Goal: Information Seeking & Learning: Learn about a topic

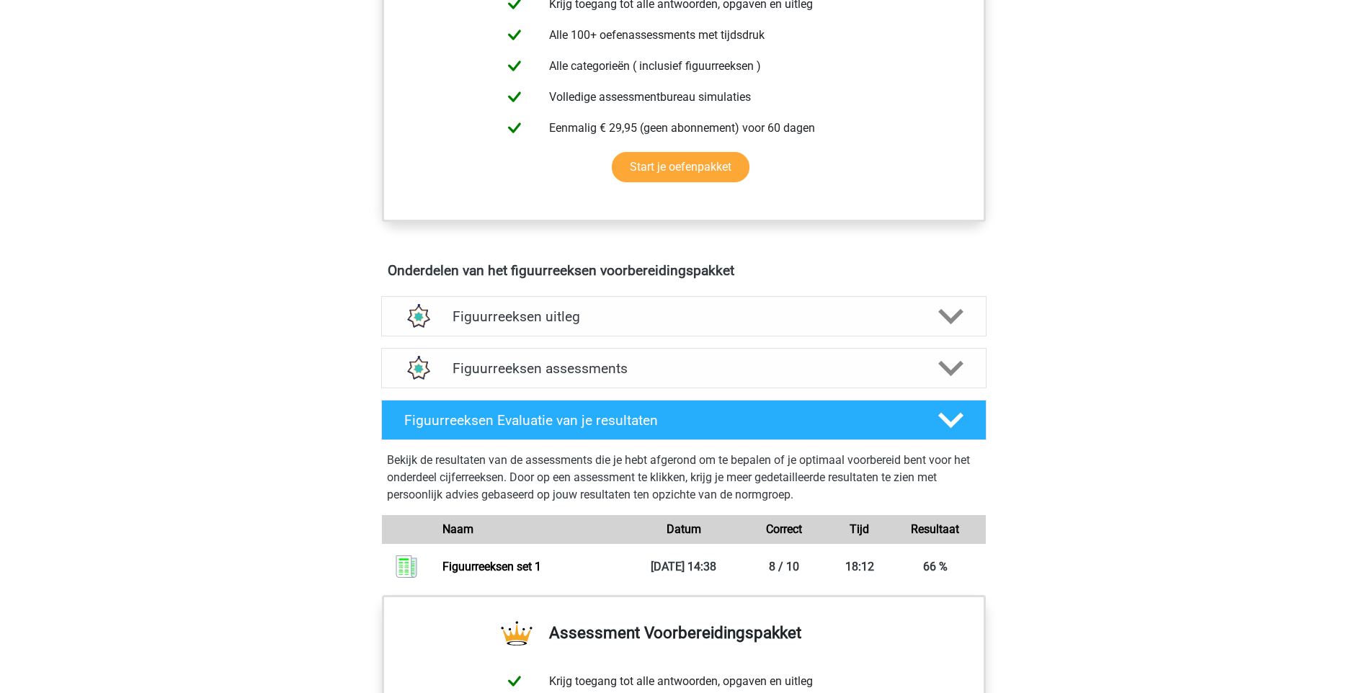
scroll to position [617, 0]
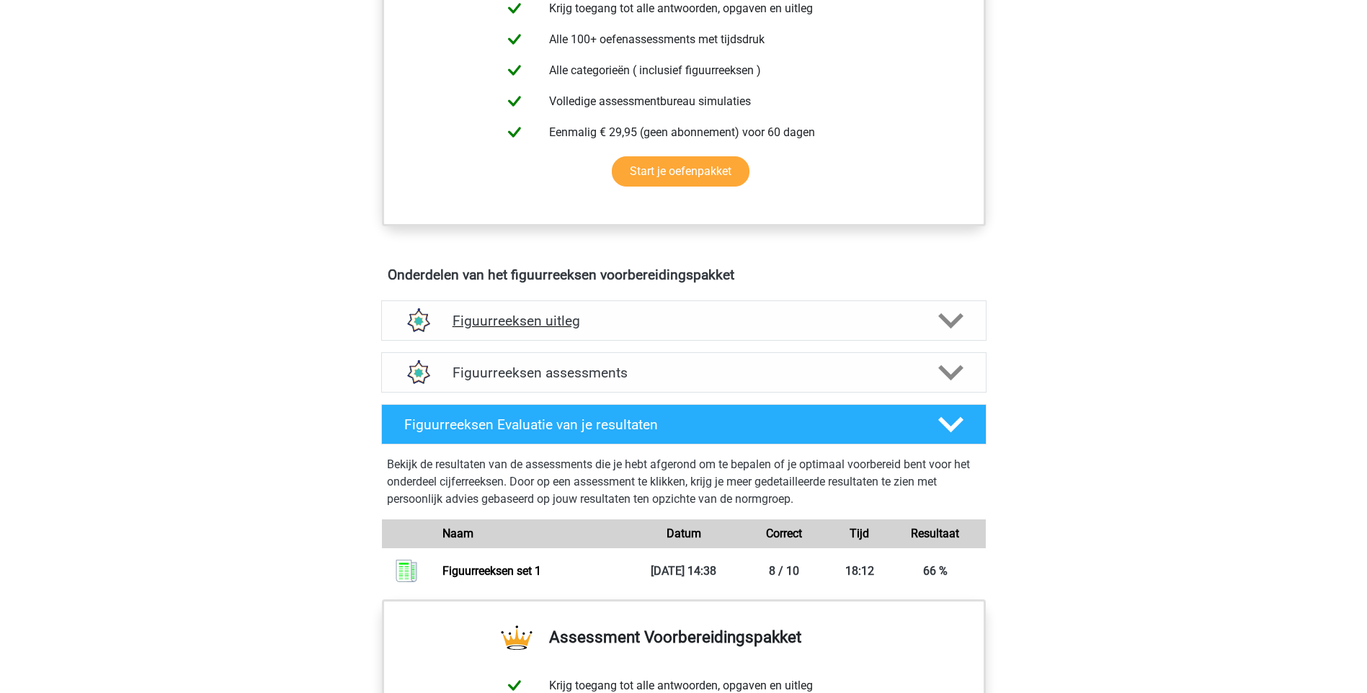
click at [944, 323] on icon at bounding box center [950, 320] width 25 height 25
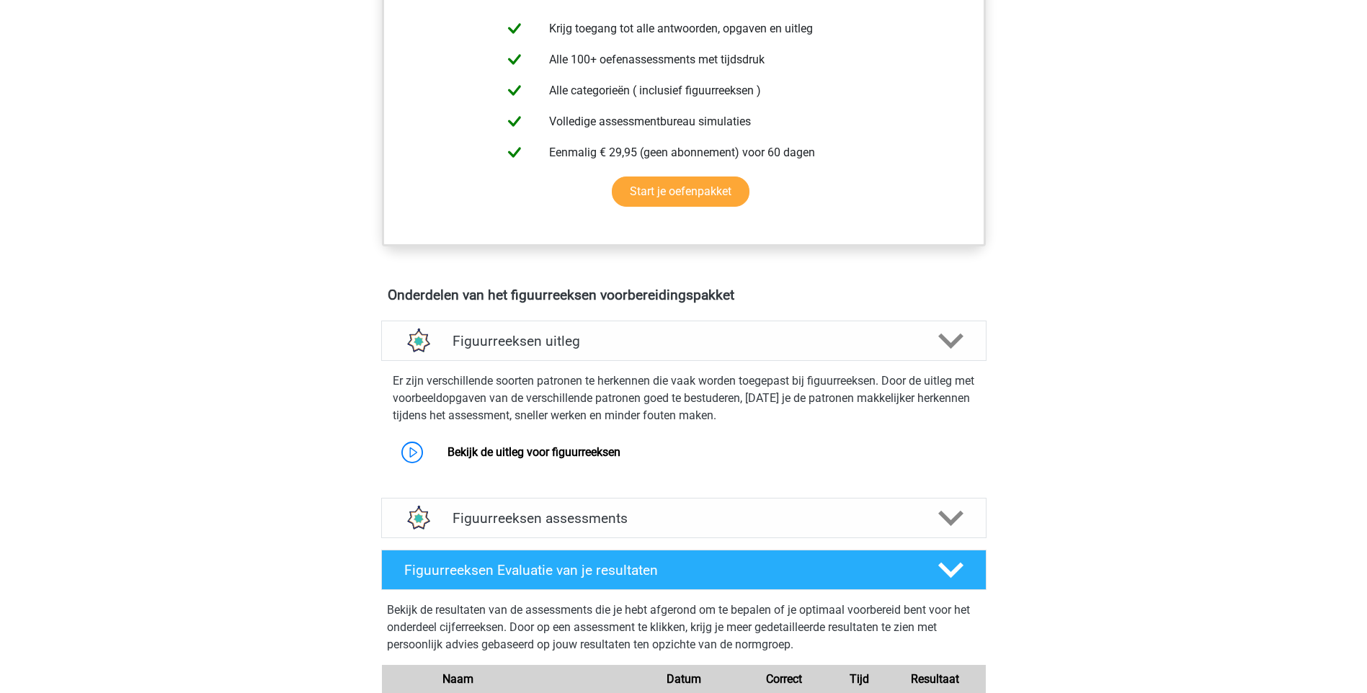
scroll to position [640, 0]
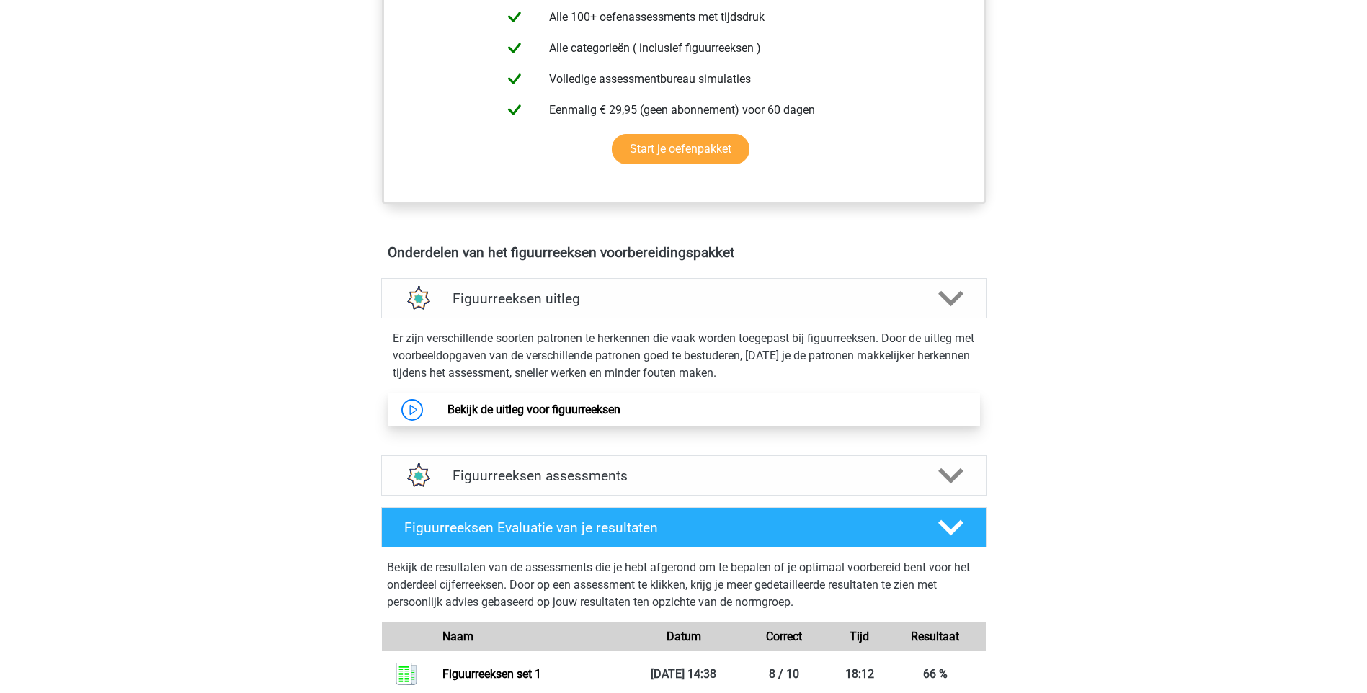
click at [540, 410] on link "Bekijk de uitleg voor figuurreeksen" at bounding box center [533, 410] width 173 height 14
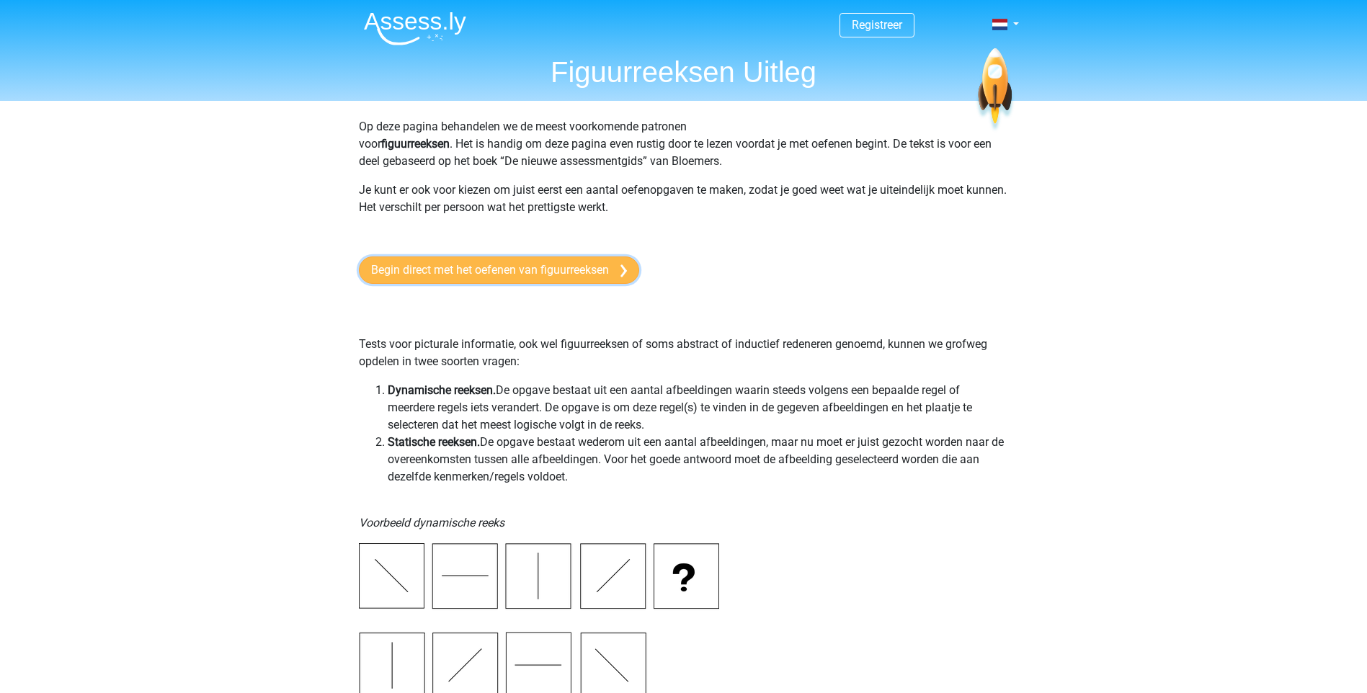
click at [481, 268] on link "Begin direct met het oefenen van figuurreeksen" at bounding box center [499, 269] width 280 height 27
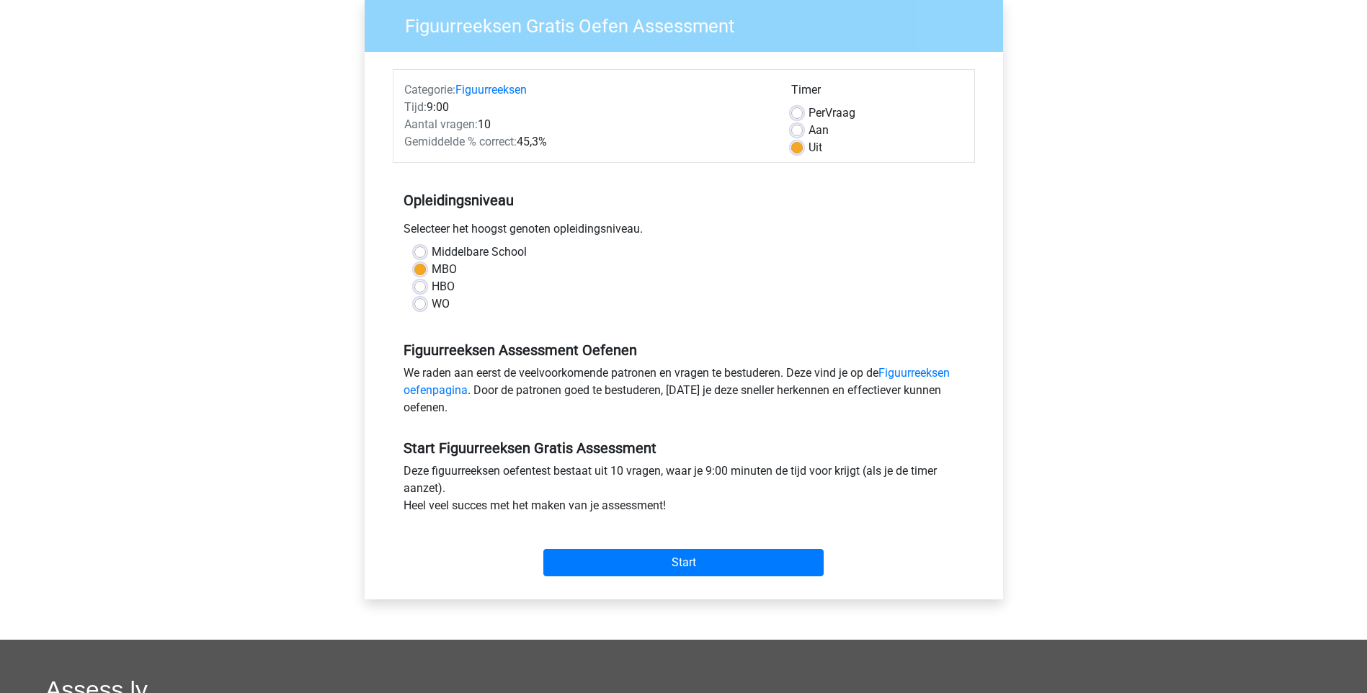
scroll to position [128, 0]
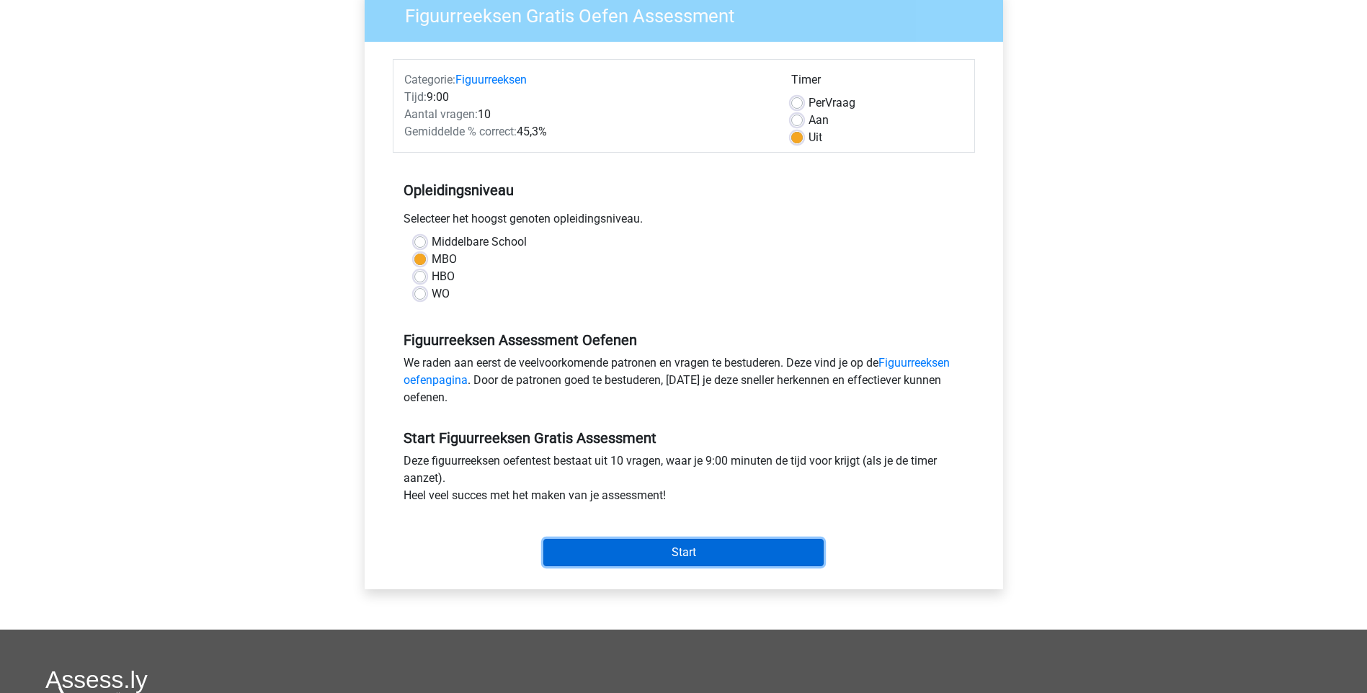
click at [662, 550] on input "Start" at bounding box center [683, 552] width 280 height 27
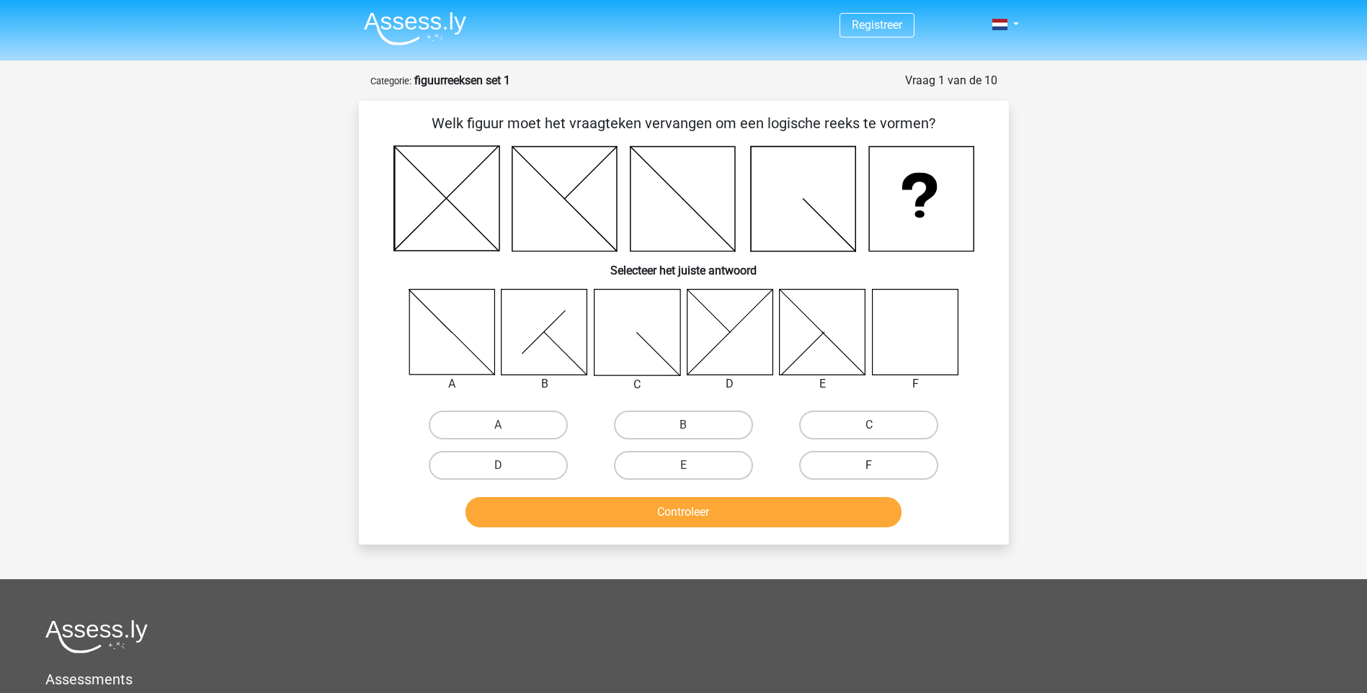
drag, startPoint x: 889, startPoint y: 465, endPoint x: 898, endPoint y: 467, distance: 8.9
click at [889, 465] on label "F" at bounding box center [868, 465] width 139 height 29
click at [878, 465] on input "F" at bounding box center [873, 469] width 9 height 9
radio input "true"
click at [813, 504] on button "Controleer" at bounding box center [683, 512] width 436 height 30
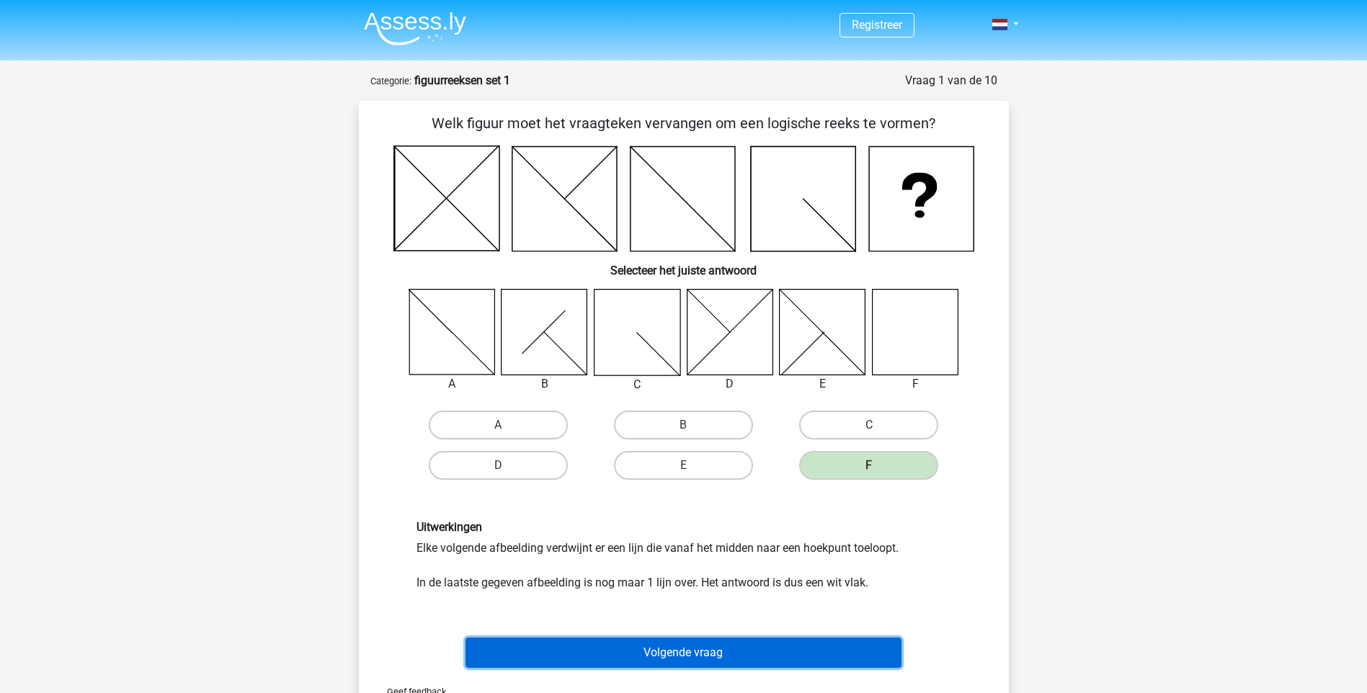
click at [763, 656] on button "Volgende vraag" at bounding box center [683, 653] width 436 height 30
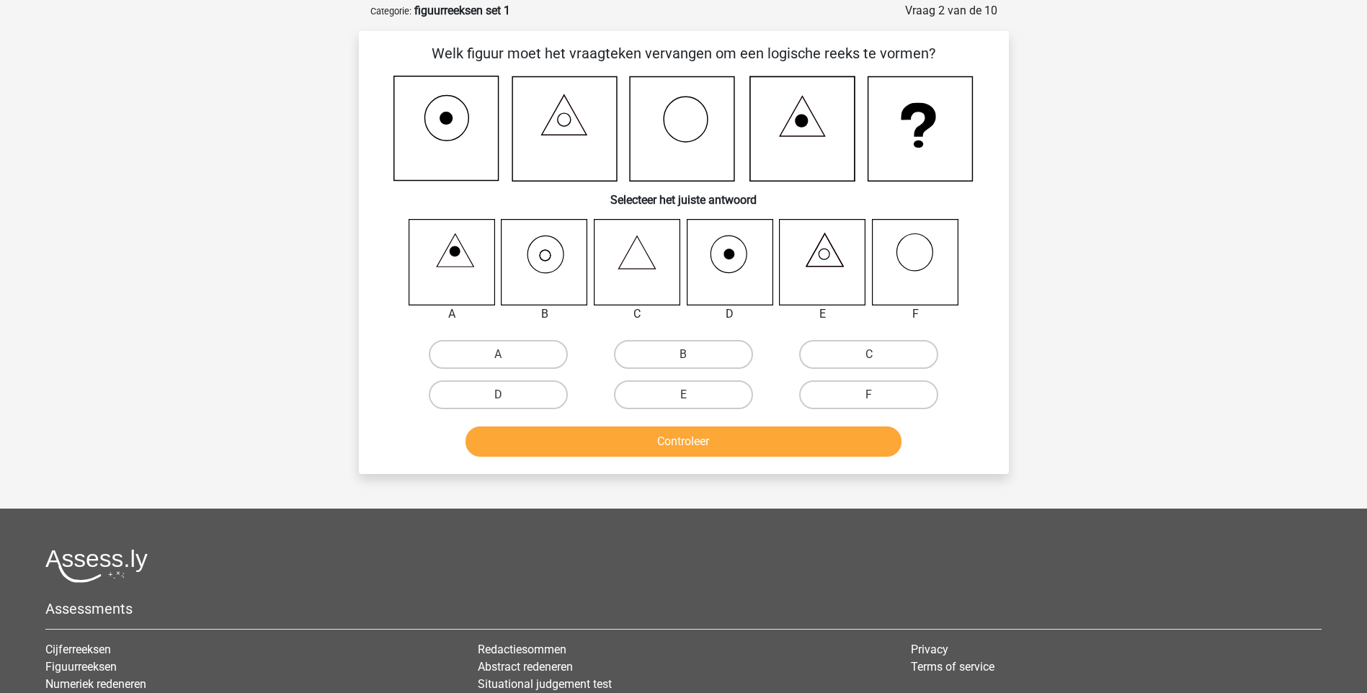
scroll to position [72, 0]
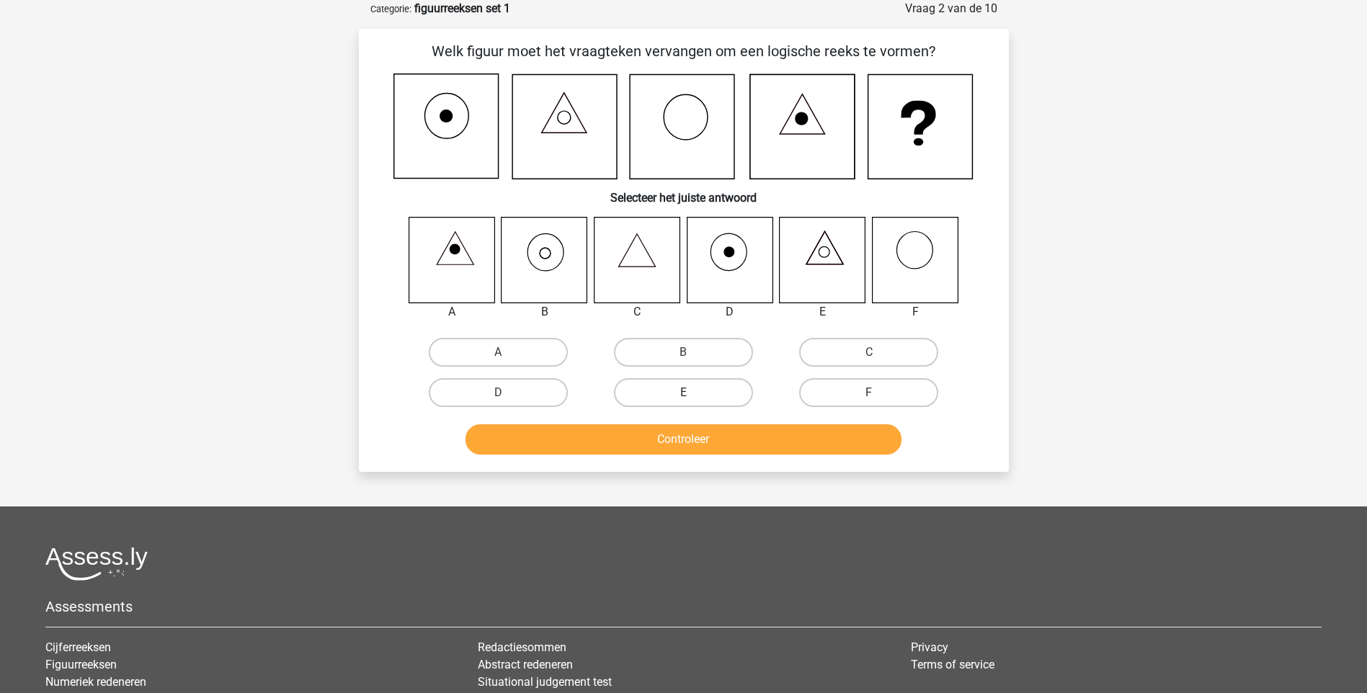
click at [686, 388] on label "E" at bounding box center [683, 392] width 139 height 29
click at [686, 393] on input "E" at bounding box center [687, 397] width 9 height 9
radio input "true"
click at [807, 435] on button "Controleer" at bounding box center [683, 439] width 436 height 30
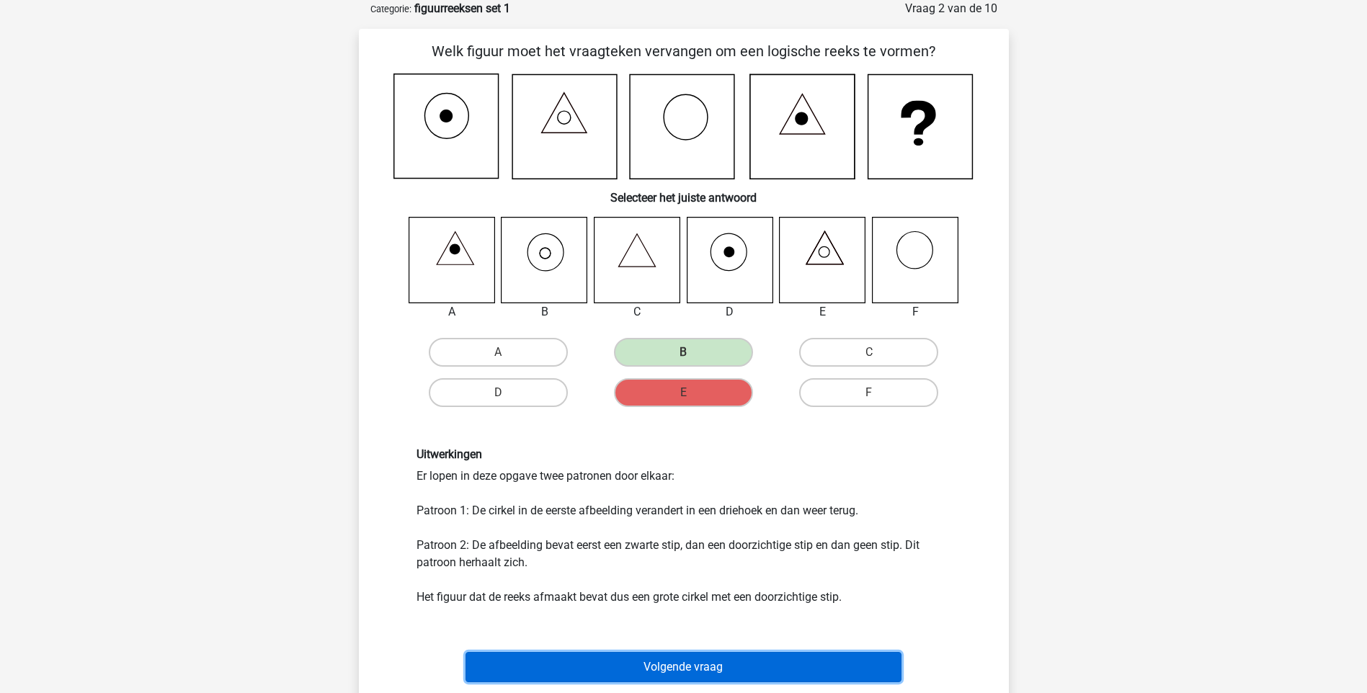
click at [697, 665] on button "Volgende vraag" at bounding box center [683, 667] width 436 height 30
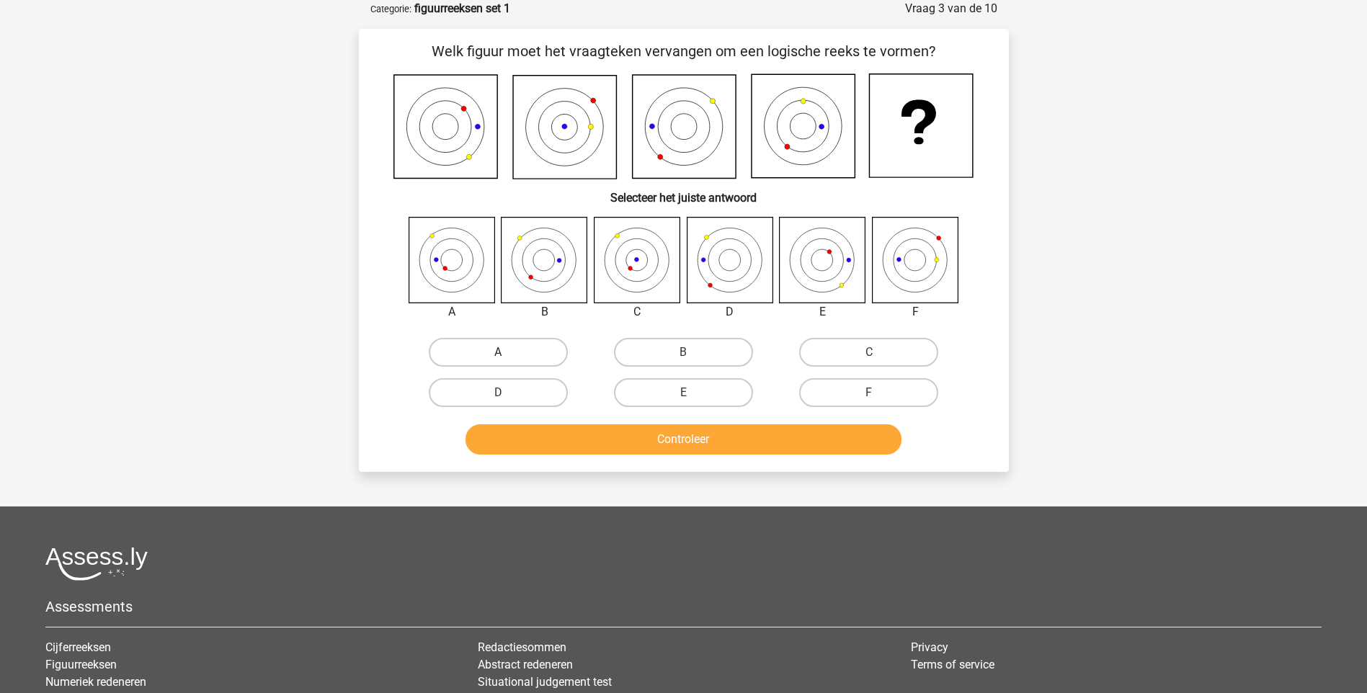
click at [519, 341] on label "A" at bounding box center [498, 352] width 139 height 29
click at [507, 352] on input "A" at bounding box center [502, 356] width 9 height 9
radio input "true"
click at [707, 444] on button "Controleer" at bounding box center [683, 439] width 436 height 30
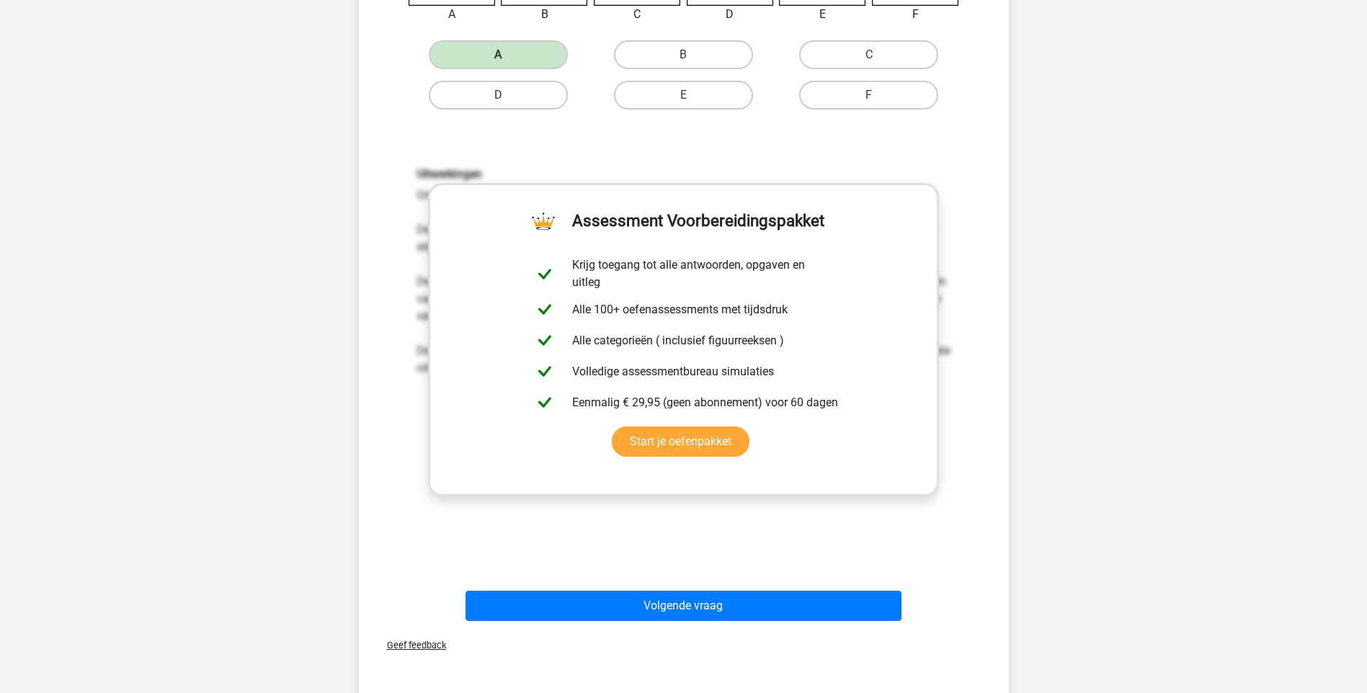
scroll to position [375, 0]
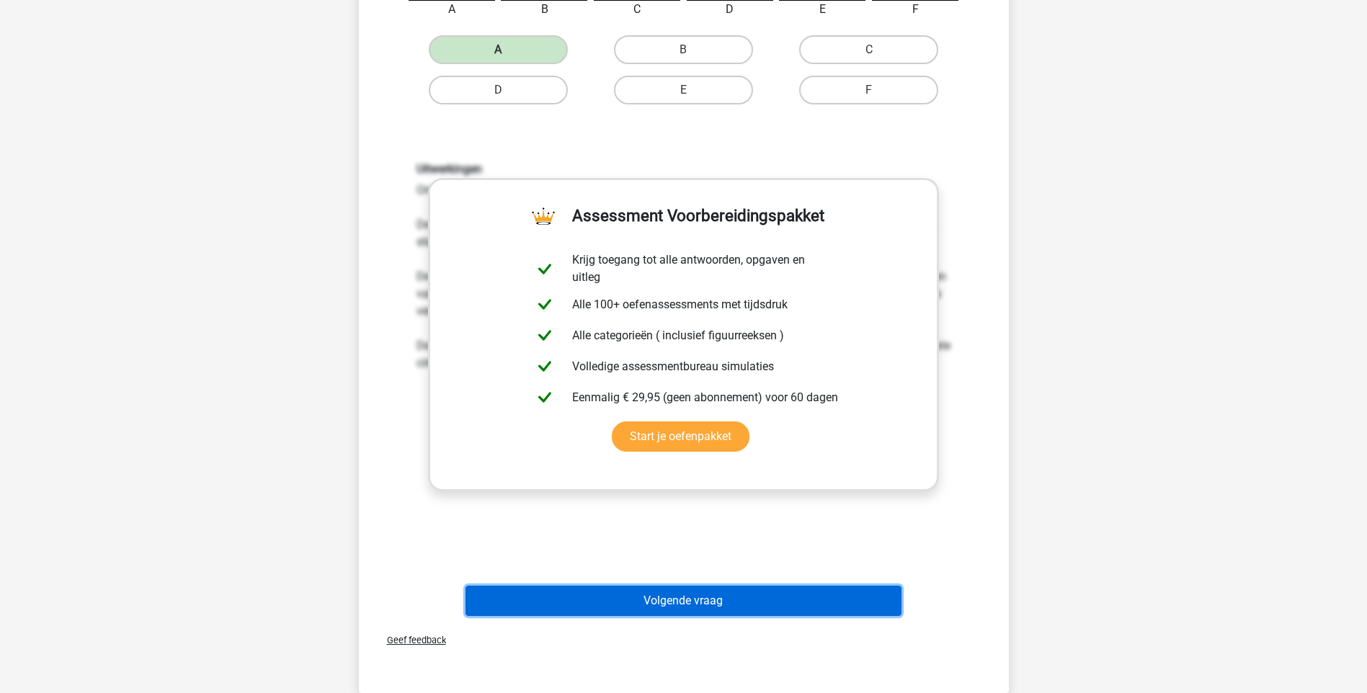
click at [656, 597] on button "Volgende vraag" at bounding box center [683, 601] width 436 height 30
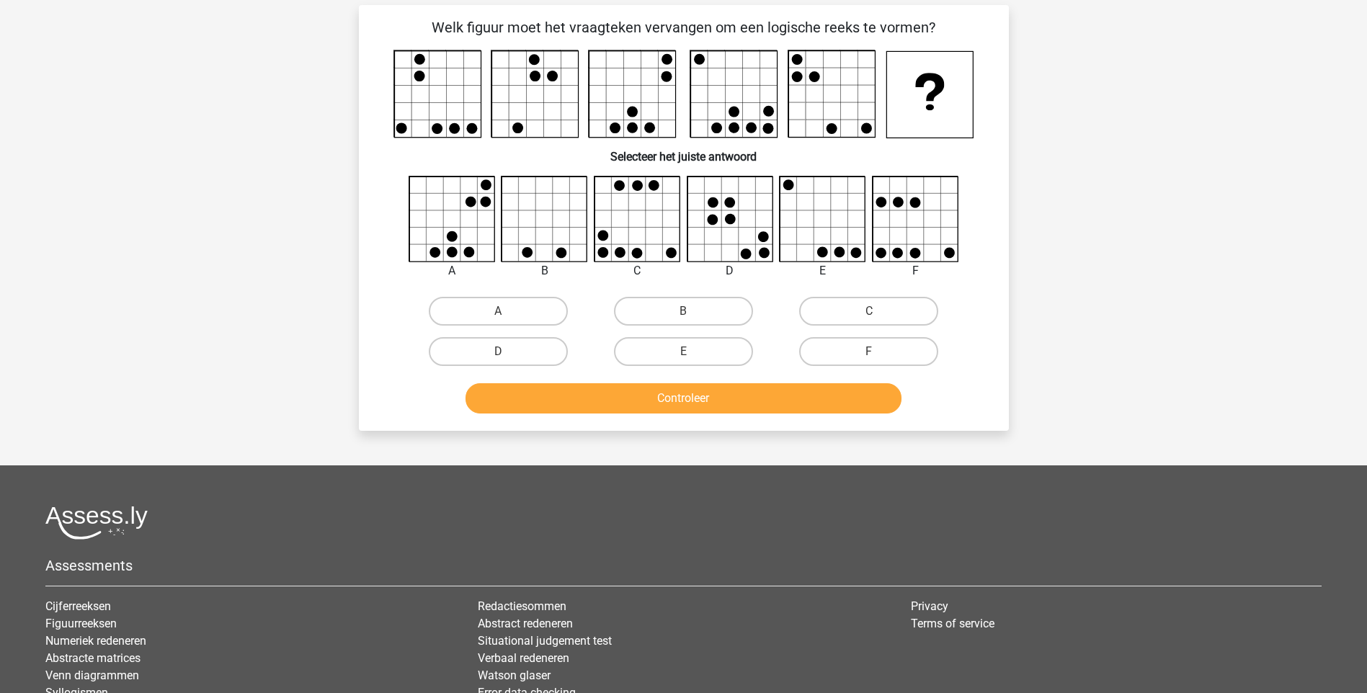
scroll to position [72, 0]
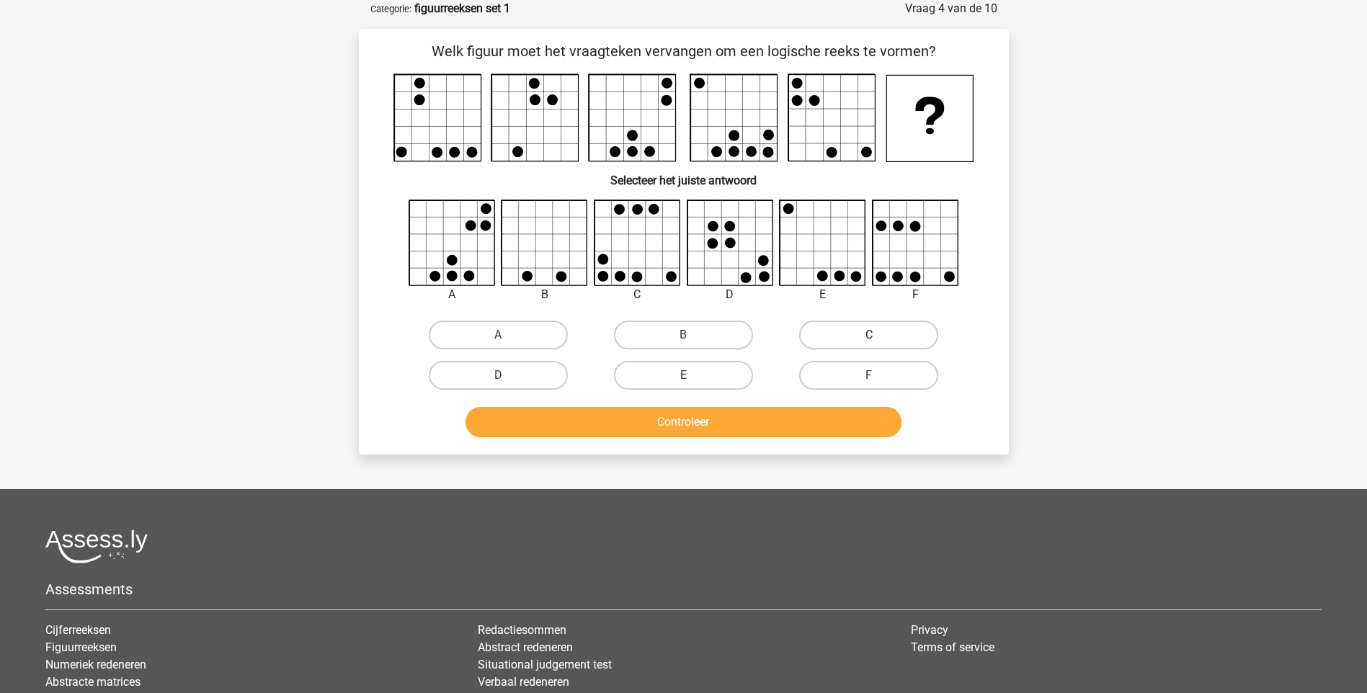
click at [874, 331] on label "C" at bounding box center [868, 335] width 139 height 29
click at [874, 335] on input "C" at bounding box center [873, 339] width 9 height 9
radio input "true"
click at [827, 429] on button "Controleer" at bounding box center [683, 422] width 436 height 30
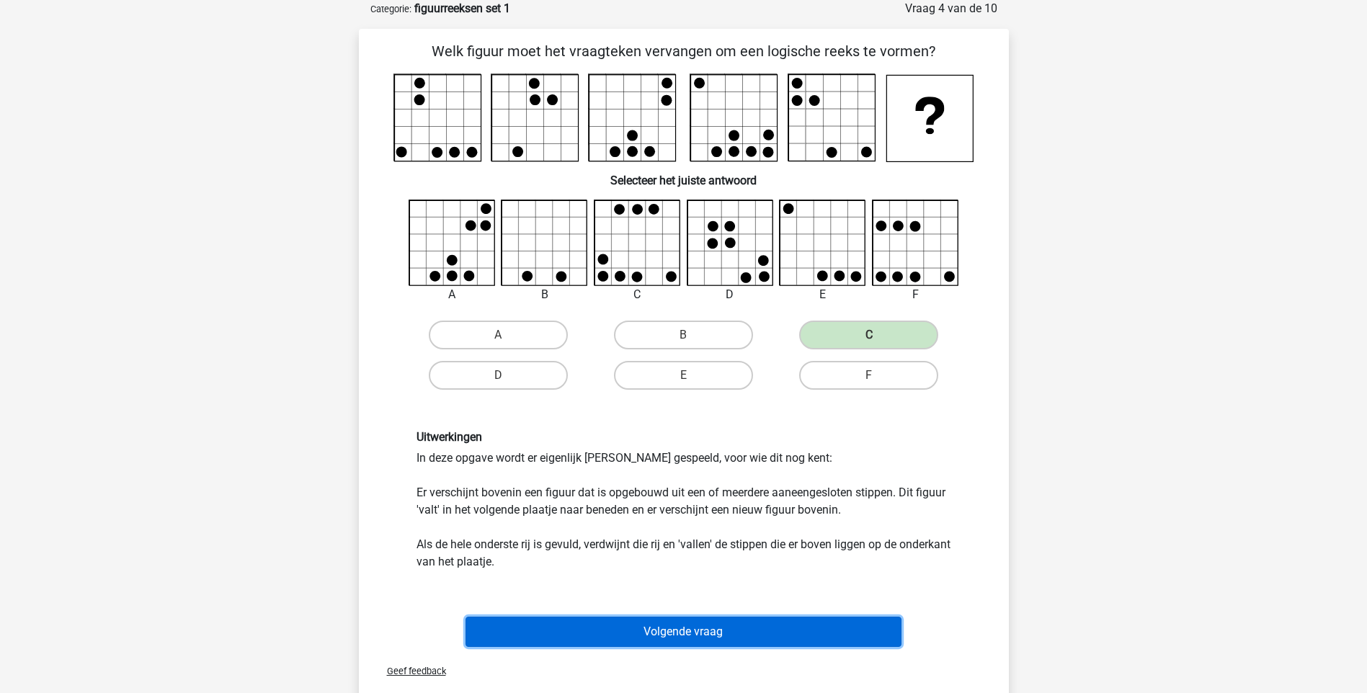
click at [708, 646] on button "Volgende vraag" at bounding box center [683, 632] width 436 height 30
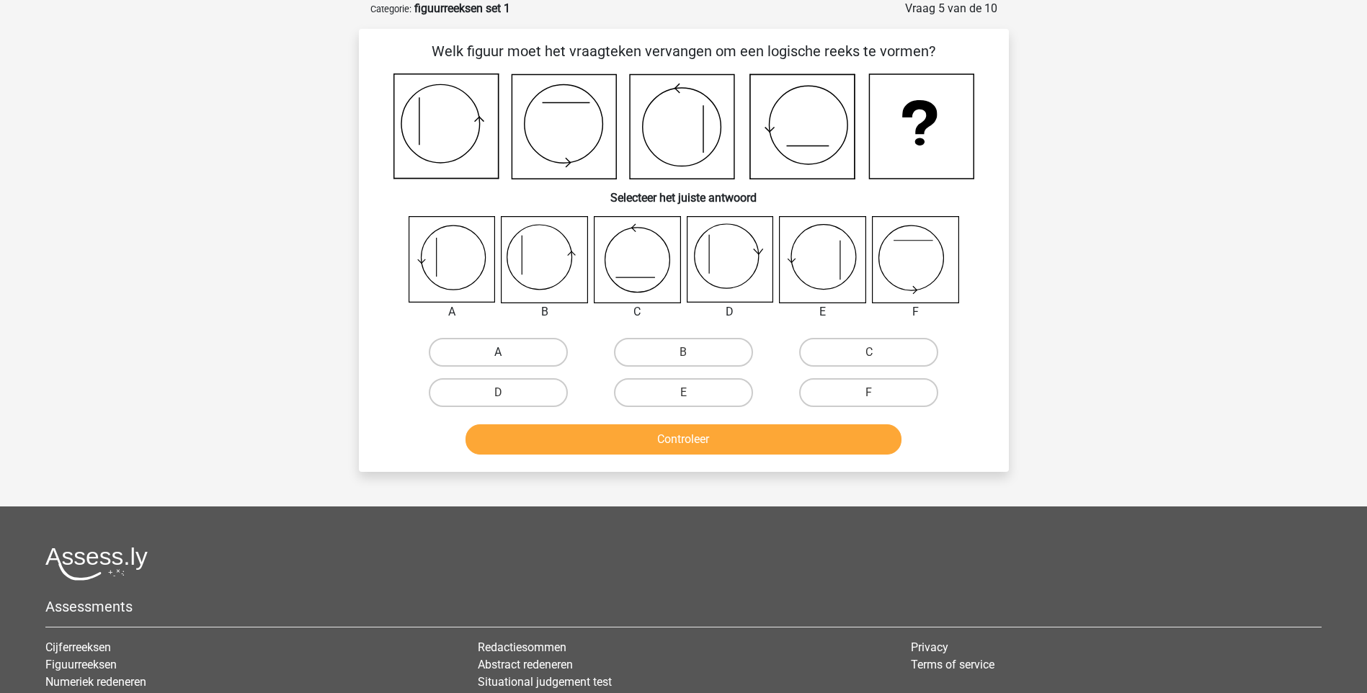
click at [486, 342] on label "A" at bounding box center [498, 352] width 139 height 29
click at [498, 352] on input "A" at bounding box center [502, 356] width 9 height 9
radio input "true"
click at [671, 433] on button "Controleer" at bounding box center [683, 439] width 436 height 30
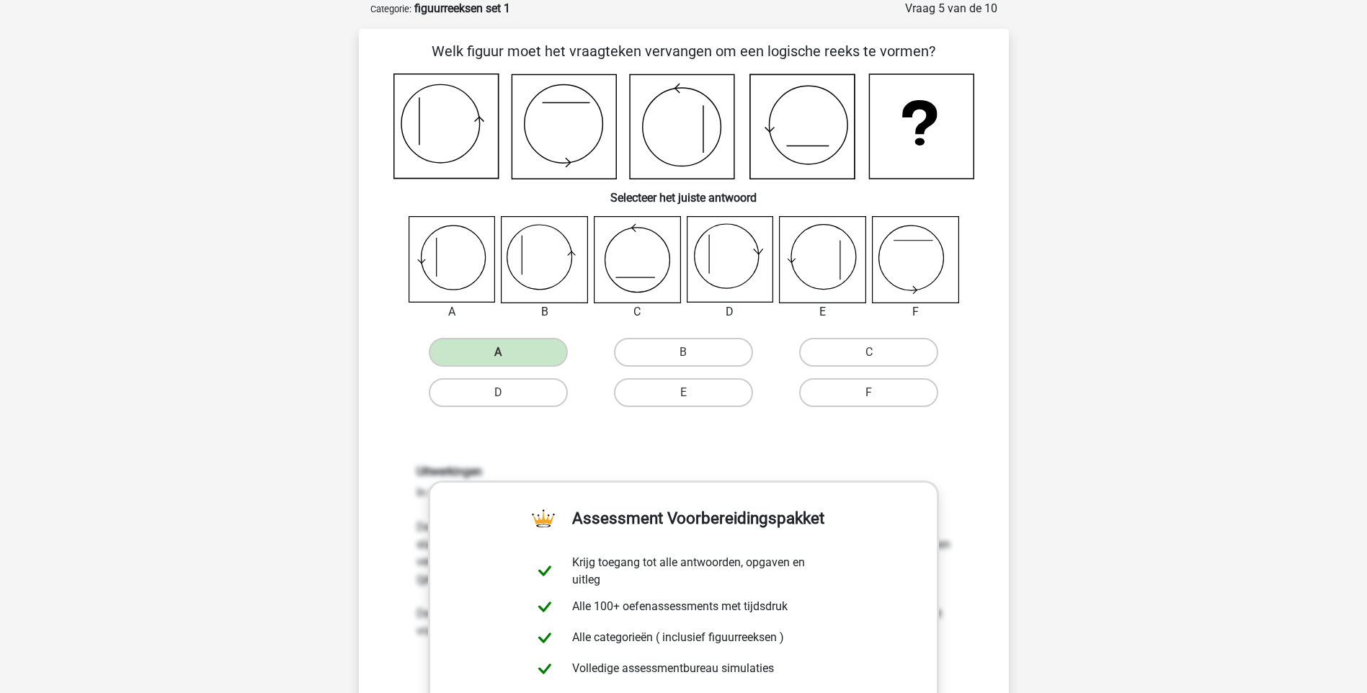
drag, startPoint x: 178, startPoint y: 177, endPoint x: 481, endPoint y: 176, distance: 303.3
click at [178, 175] on div "Registreer Nederlands English" at bounding box center [683, 669] width 1367 height 1483
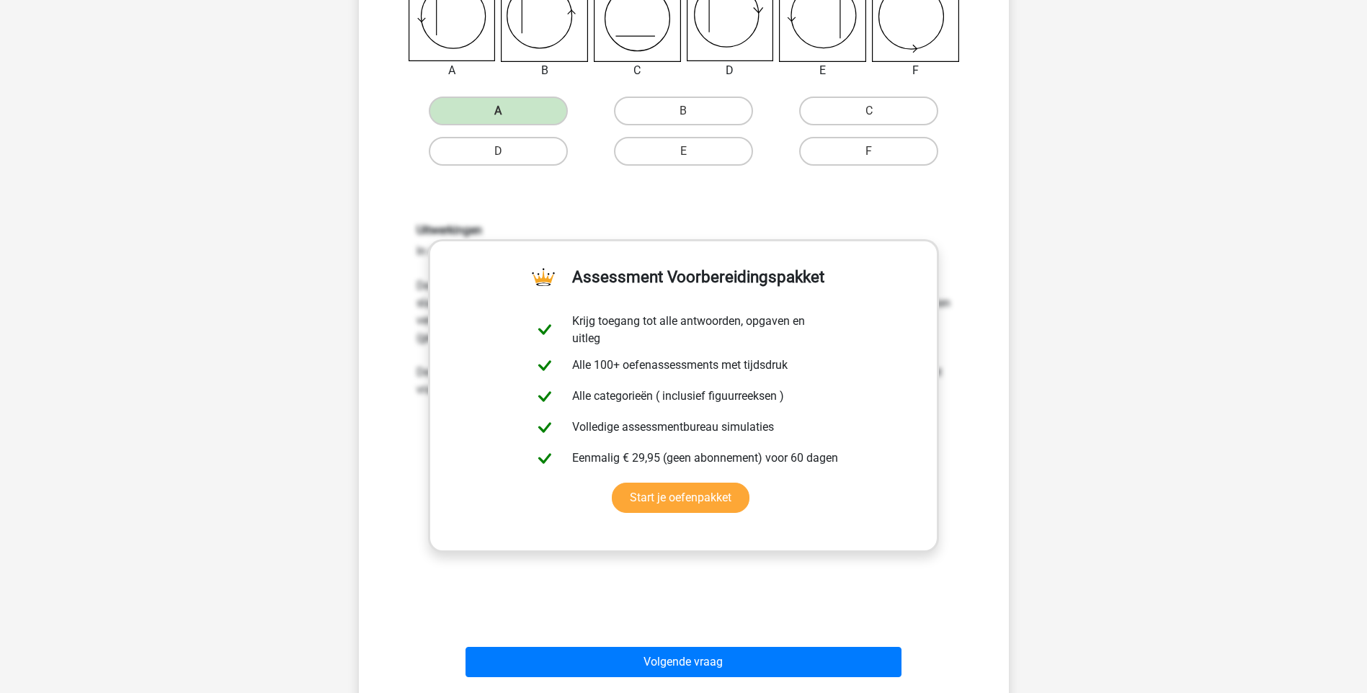
scroll to position [325, 0]
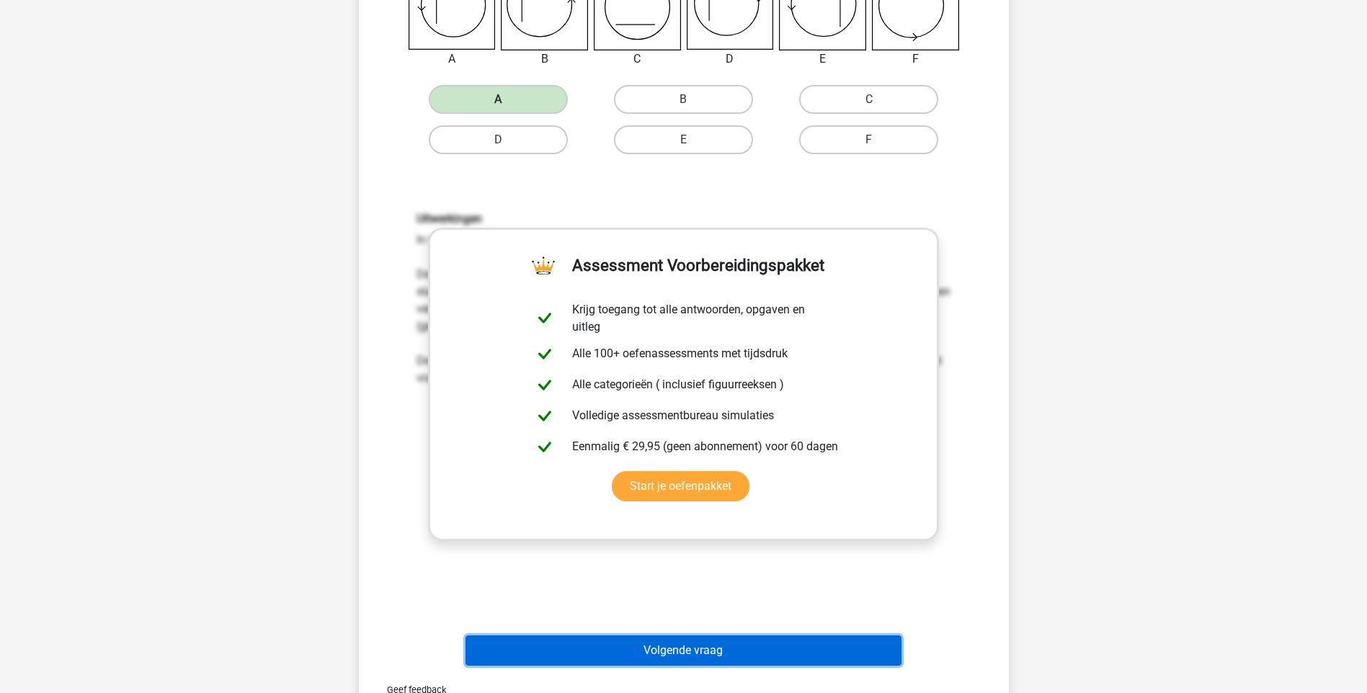
click at [641, 656] on button "Volgende vraag" at bounding box center [683, 650] width 436 height 30
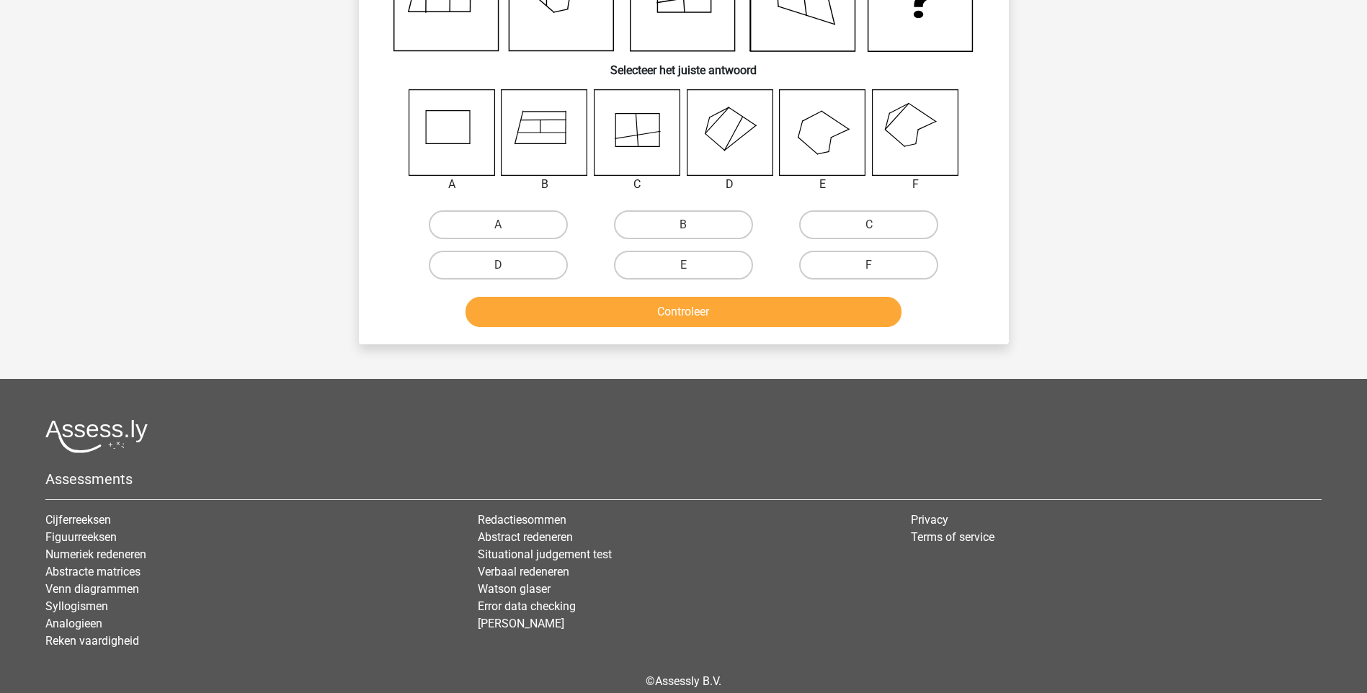
scroll to position [72, 0]
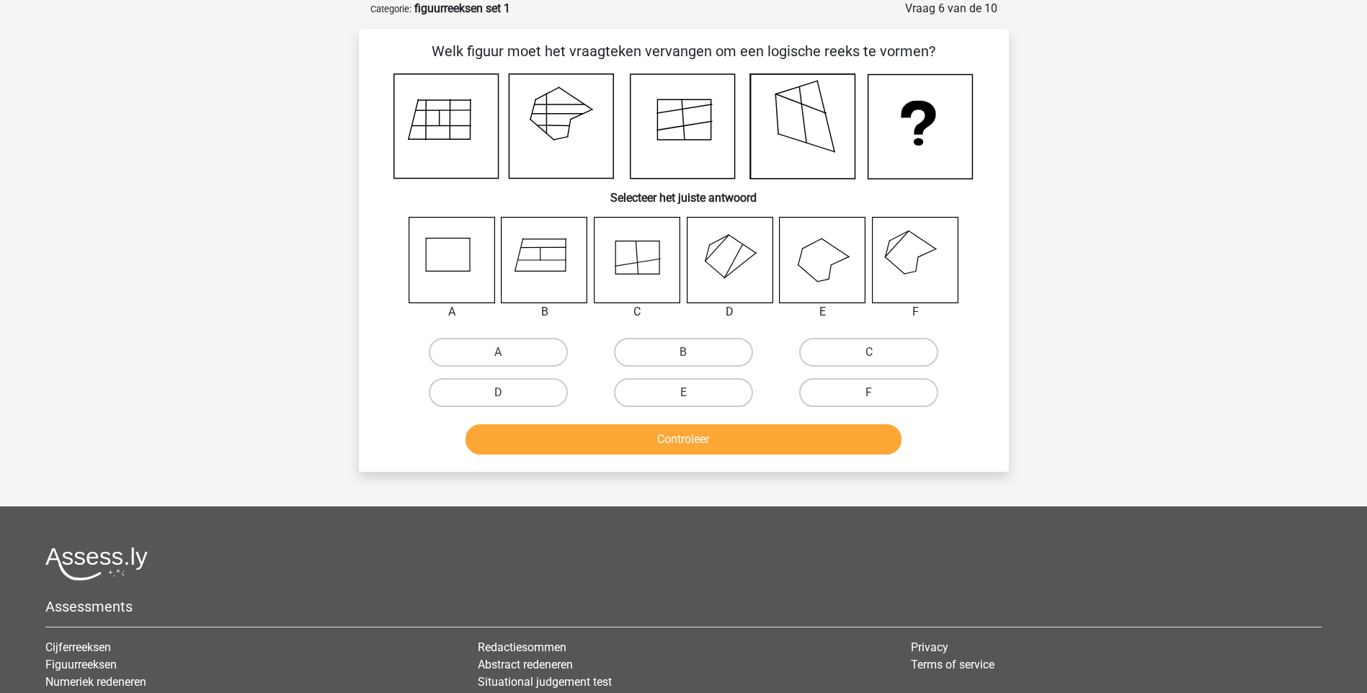
drag, startPoint x: 921, startPoint y: 254, endPoint x: 932, endPoint y: 300, distance: 47.4
click at [921, 255] on icon at bounding box center [915, 260] width 86 height 86
click at [895, 395] on label "F" at bounding box center [868, 392] width 139 height 29
click at [878, 395] on input "F" at bounding box center [873, 397] width 9 height 9
radio input "true"
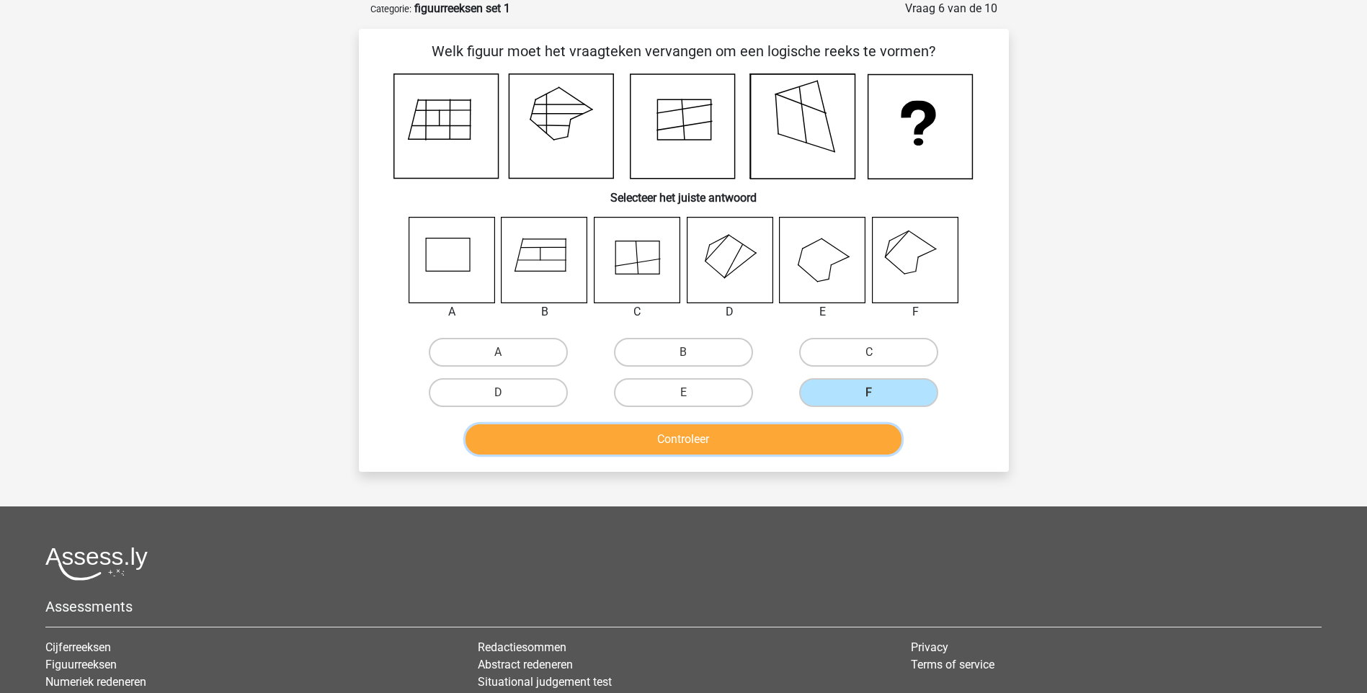
click at [856, 445] on button "Controleer" at bounding box center [683, 439] width 436 height 30
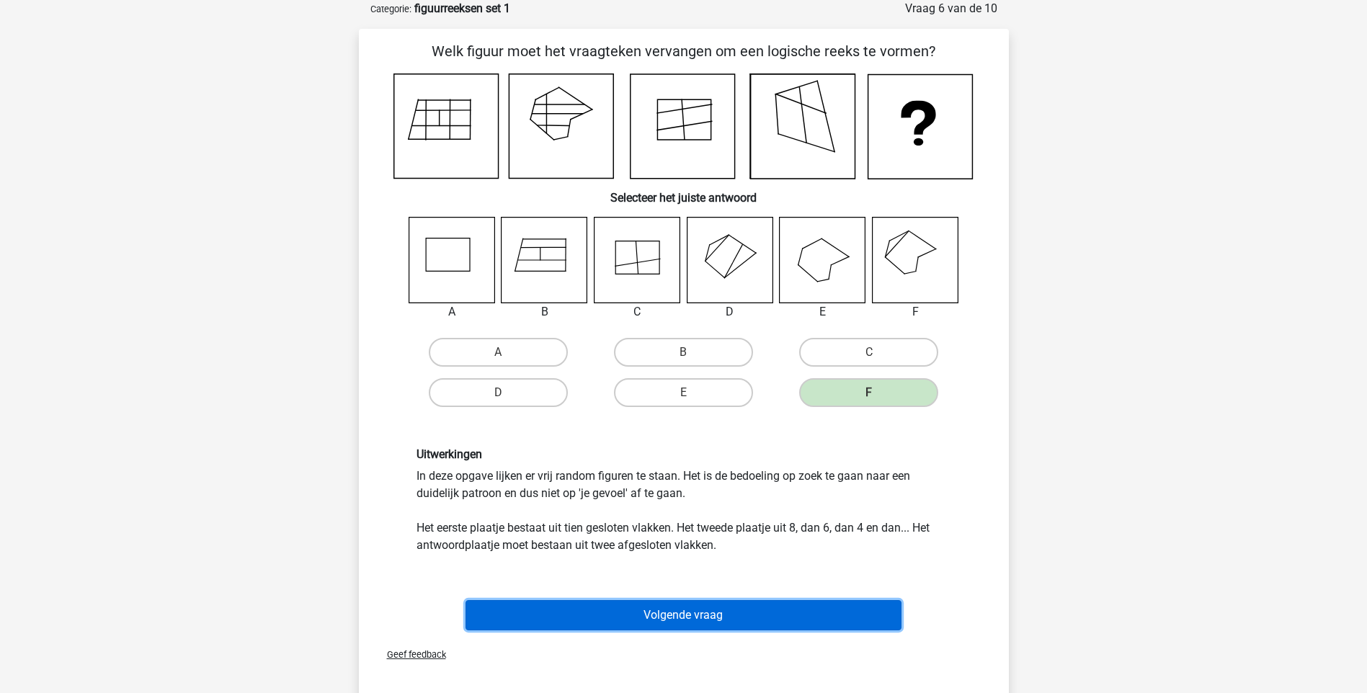
drag, startPoint x: 670, startPoint y: 622, endPoint x: 976, endPoint y: 590, distance: 307.8
click at [671, 621] on button "Volgende vraag" at bounding box center [683, 615] width 436 height 30
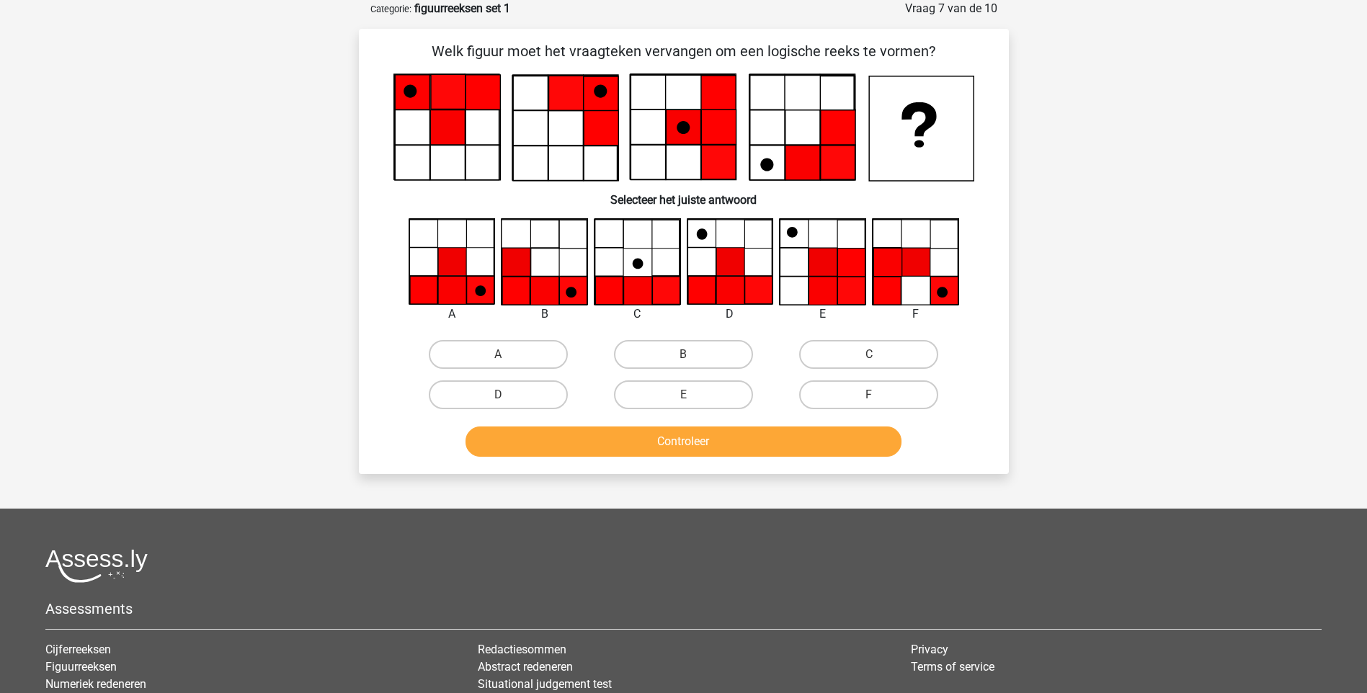
drag, startPoint x: 528, startPoint y: 361, endPoint x: 615, endPoint y: 380, distance: 89.2
click at [535, 362] on label "A" at bounding box center [498, 354] width 139 height 29
click at [507, 362] on input "A" at bounding box center [502, 358] width 9 height 9
radio input "true"
drag, startPoint x: 715, startPoint y: 437, endPoint x: 758, endPoint y: 442, distance: 42.7
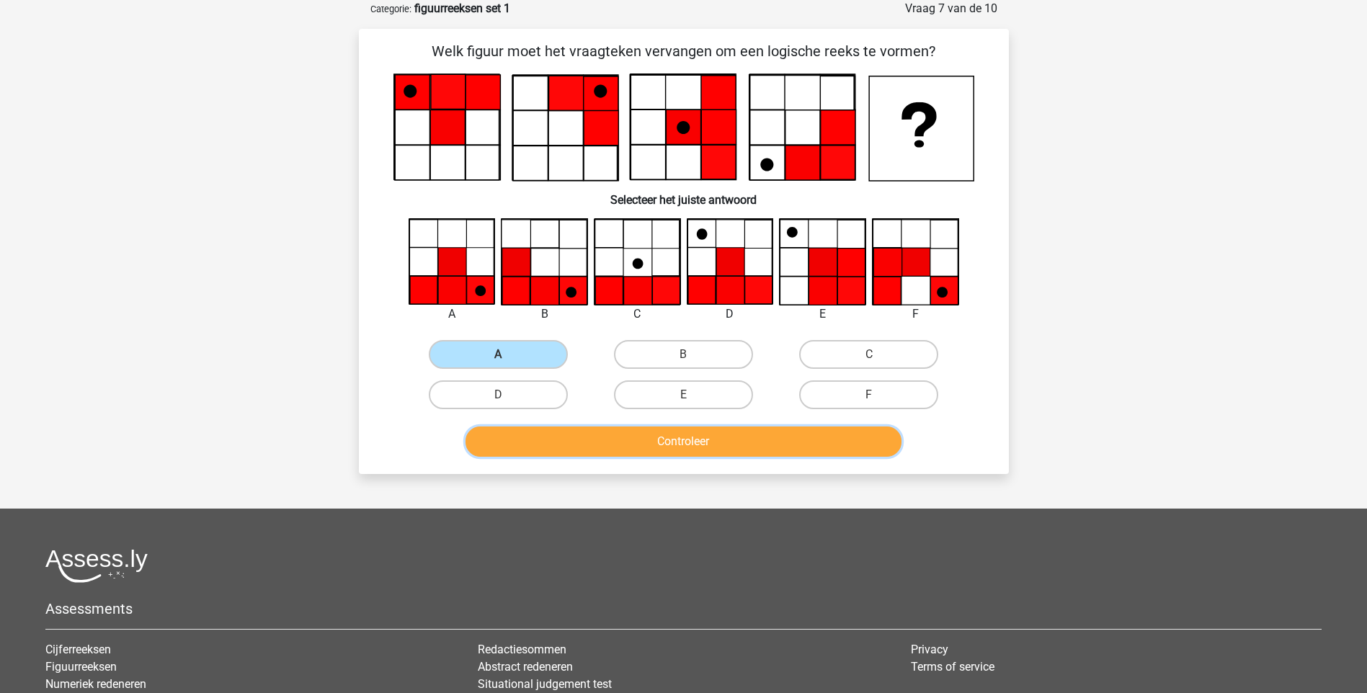
click at [719, 437] on button "Controleer" at bounding box center [683, 442] width 436 height 30
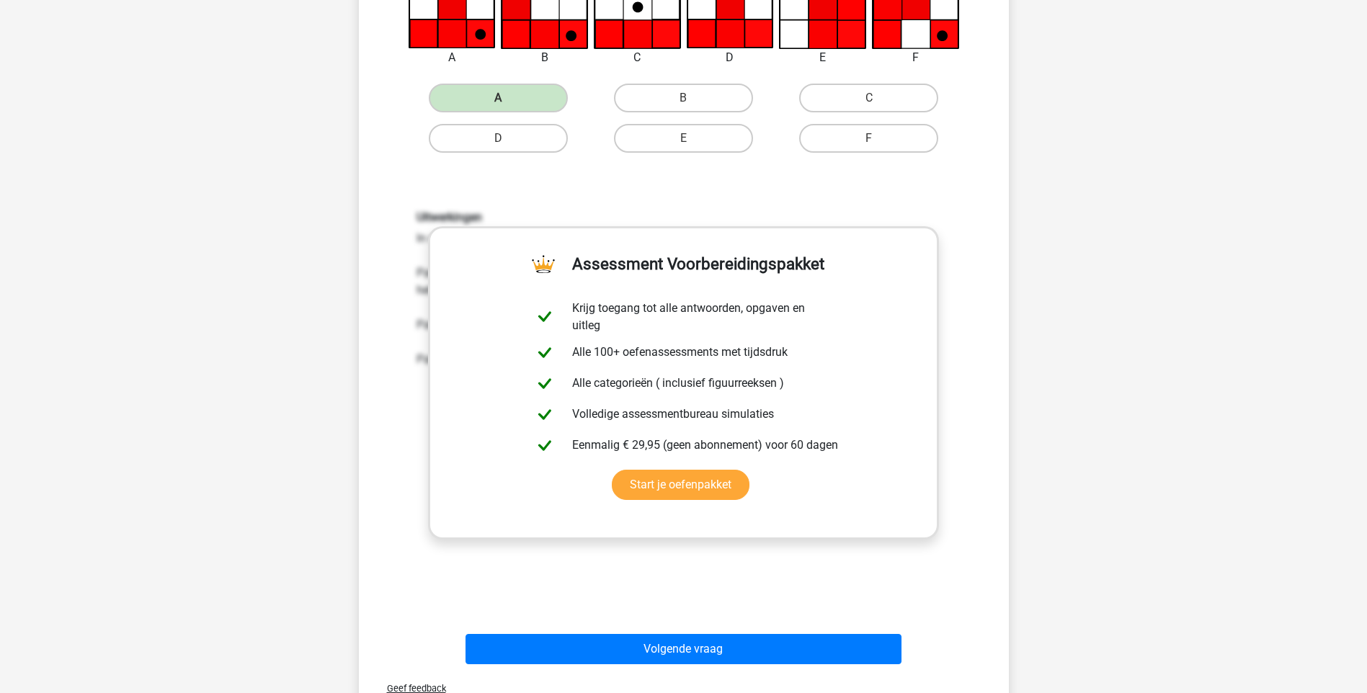
scroll to position [330, 0]
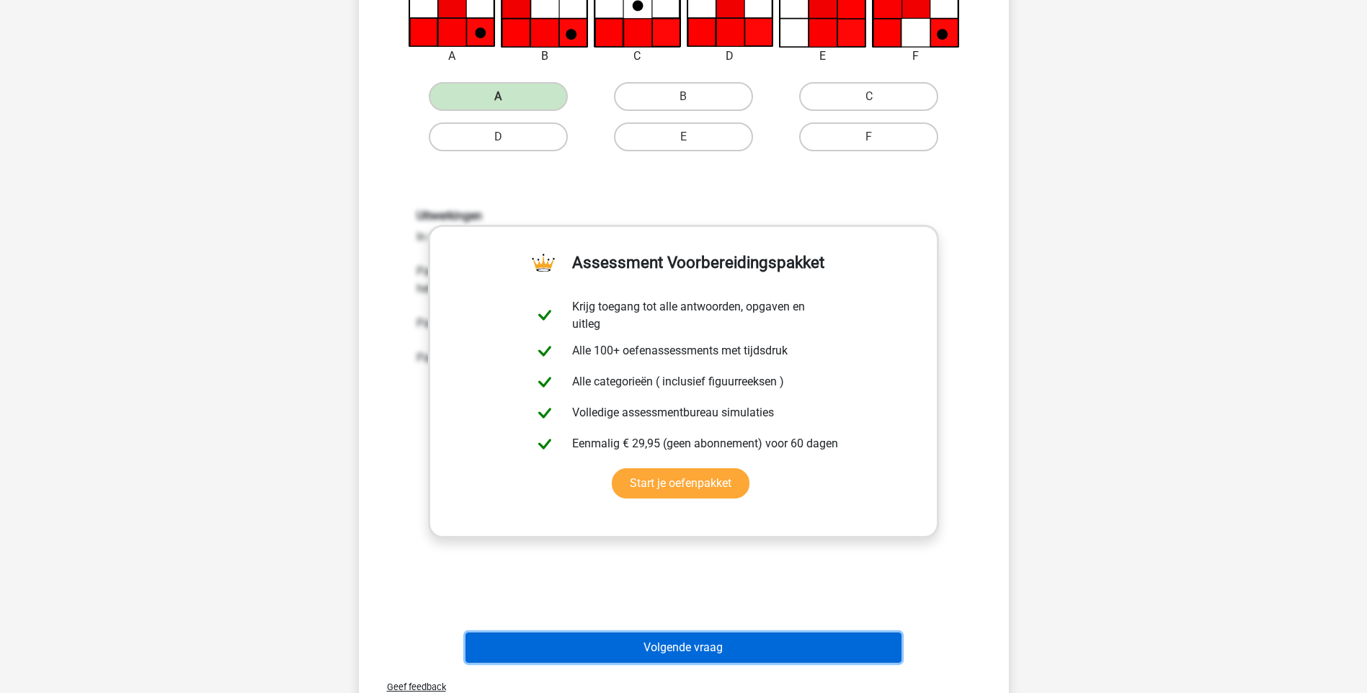
click at [737, 651] on button "Volgende vraag" at bounding box center [683, 648] width 436 height 30
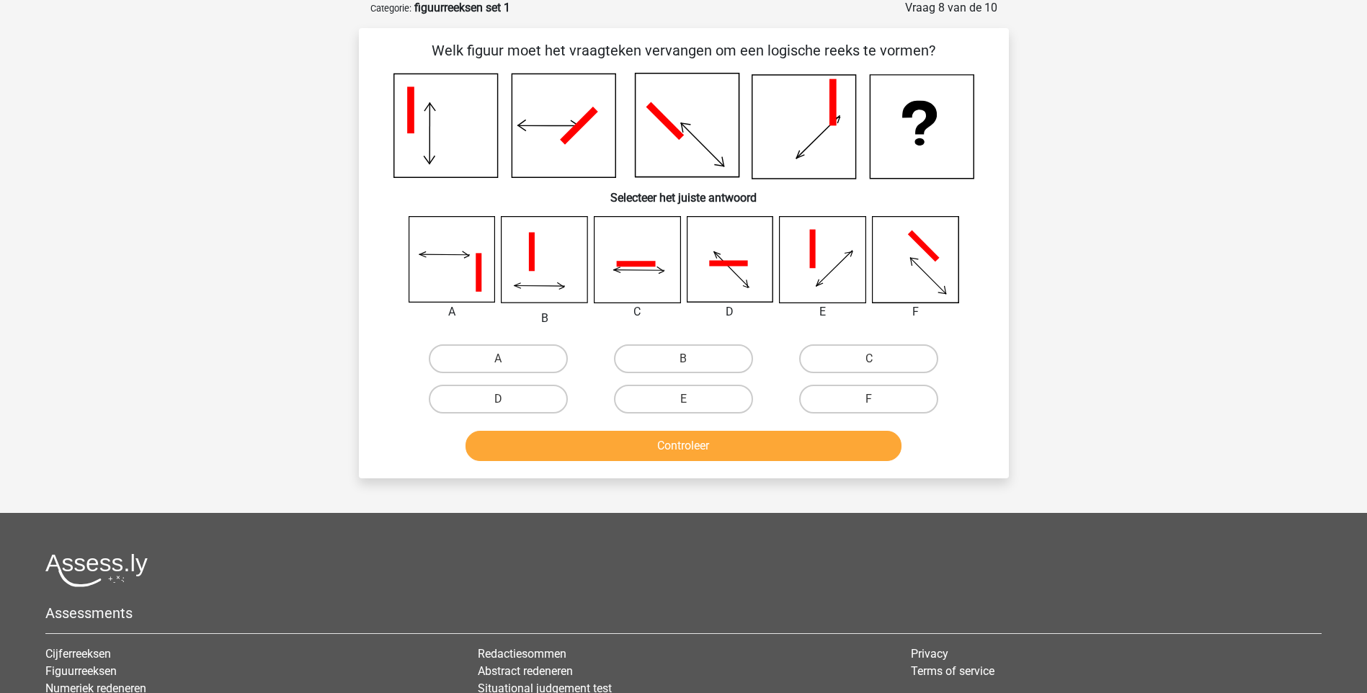
scroll to position [72, 0]
click at [896, 411] on label "F" at bounding box center [868, 399] width 139 height 29
click at [878, 409] on input "F" at bounding box center [873, 404] width 9 height 9
radio input "true"
click at [827, 456] on button "Controleer" at bounding box center [683, 447] width 436 height 30
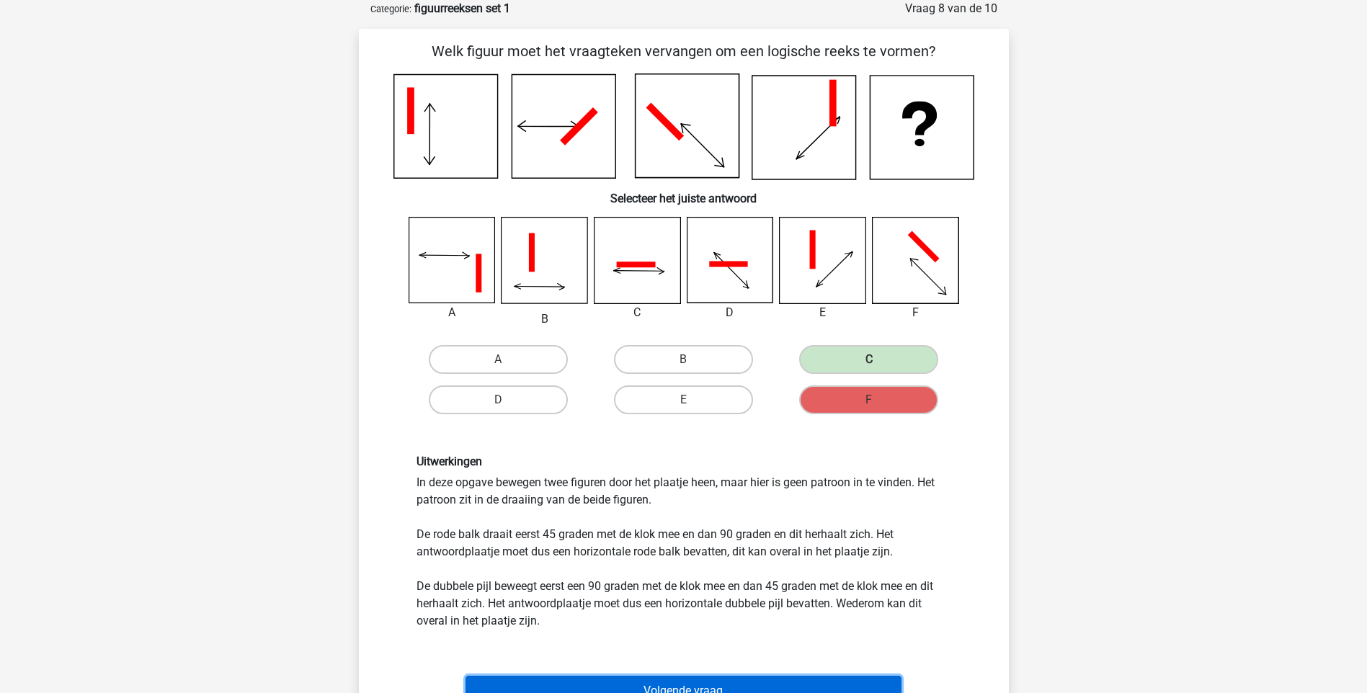
click at [705, 683] on button "Volgende vraag" at bounding box center [683, 691] width 436 height 30
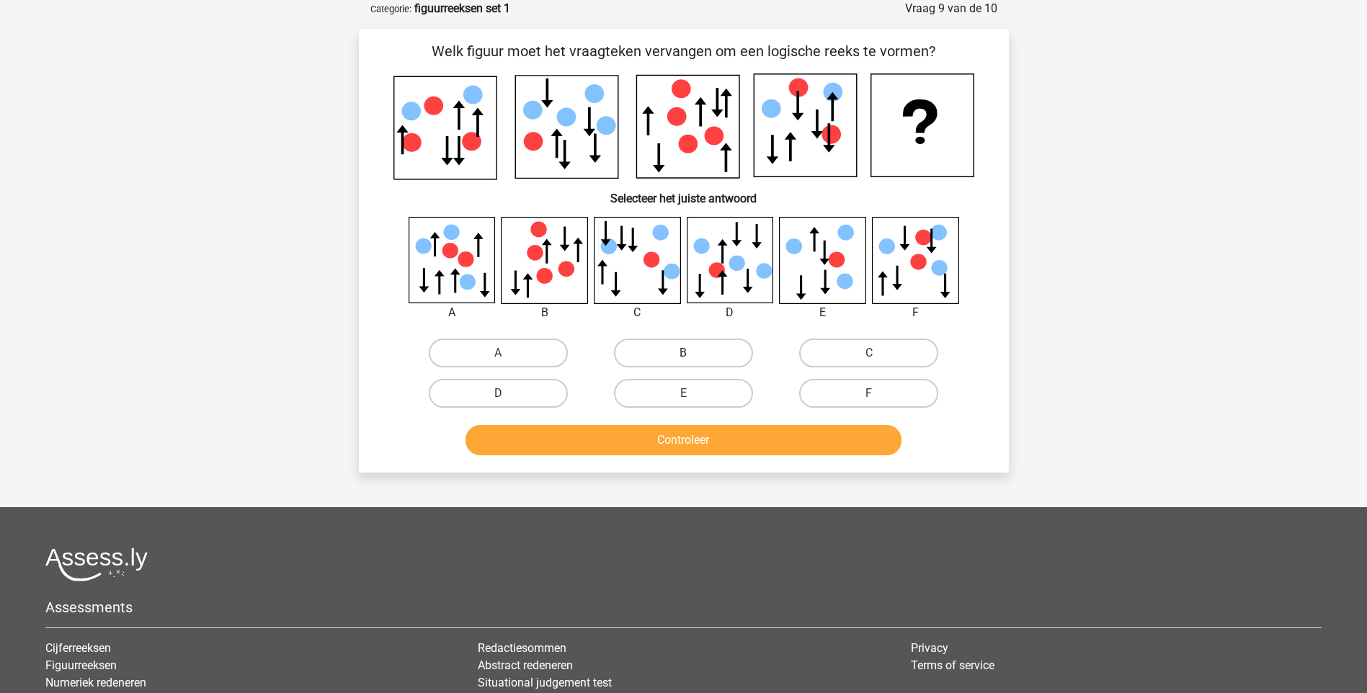
drag, startPoint x: 720, startPoint y: 353, endPoint x: 729, endPoint y: 357, distance: 9.4
click at [727, 357] on label "B" at bounding box center [683, 353] width 139 height 29
click at [692, 357] on input "B" at bounding box center [687, 357] width 9 height 9
radio input "true"
drag, startPoint x: 751, startPoint y: 442, endPoint x: 767, endPoint y: 446, distance: 16.3
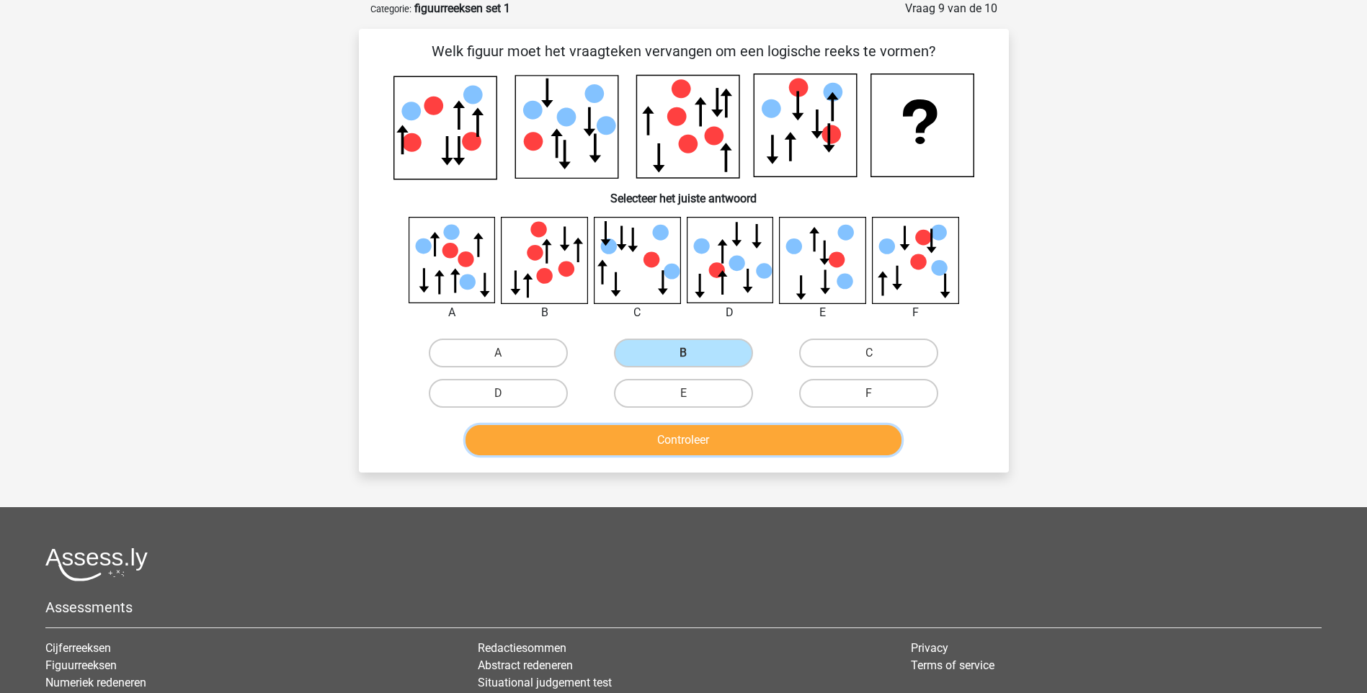
click at [754, 443] on button "Controleer" at bounding box center [683, 440] width 436 height 30
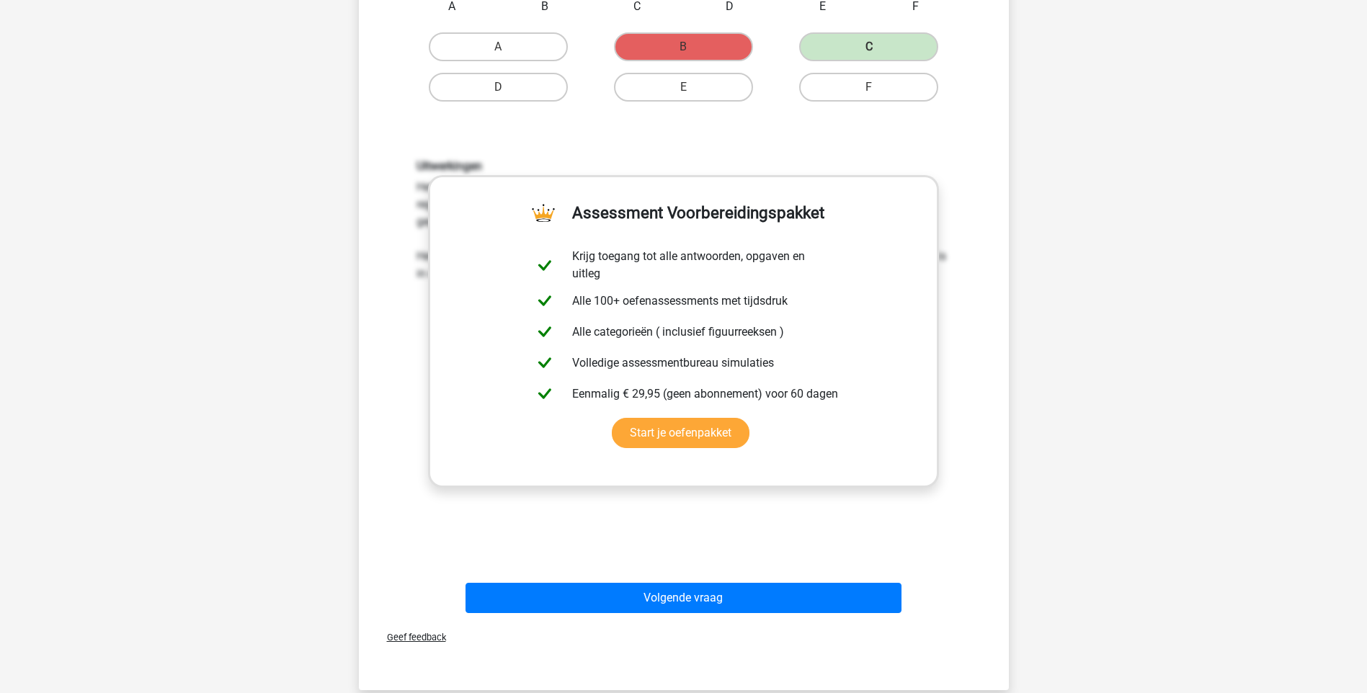
scroll to position [385, 0]
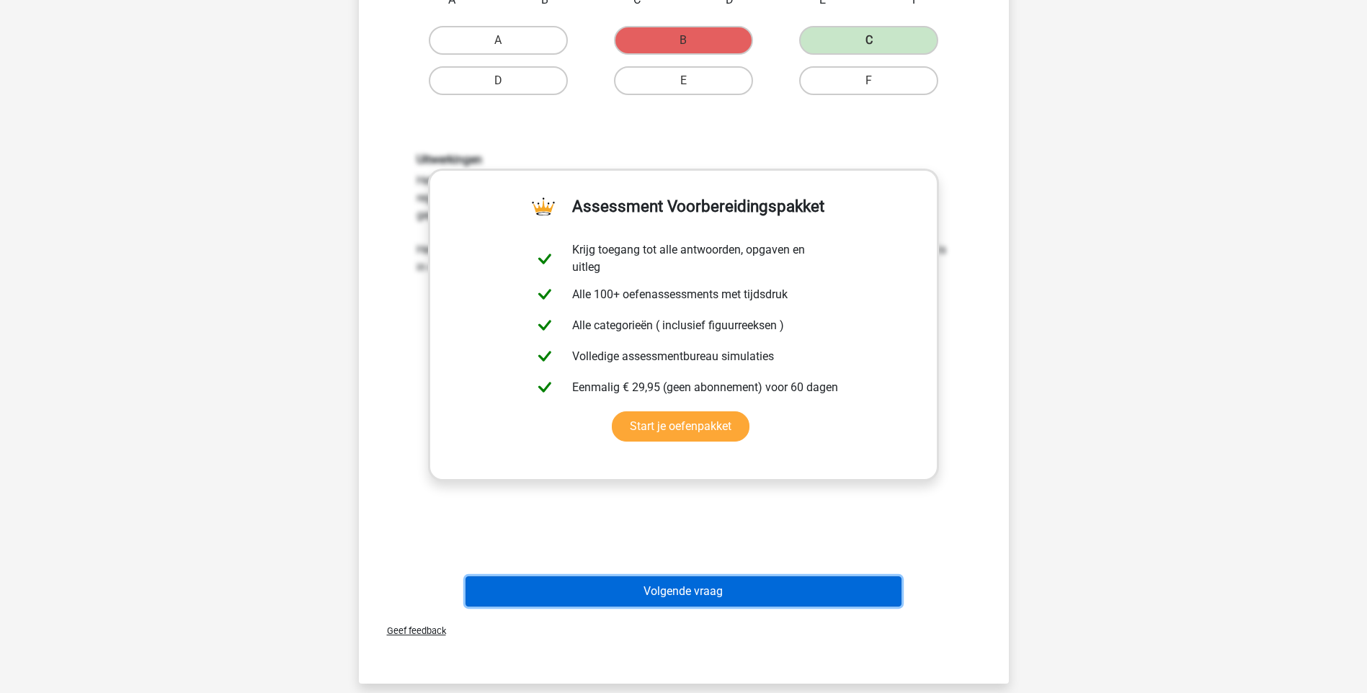
click at [678, 594] on button "Volgende vraag" at bounding box center [683, 591] width 436 height 30
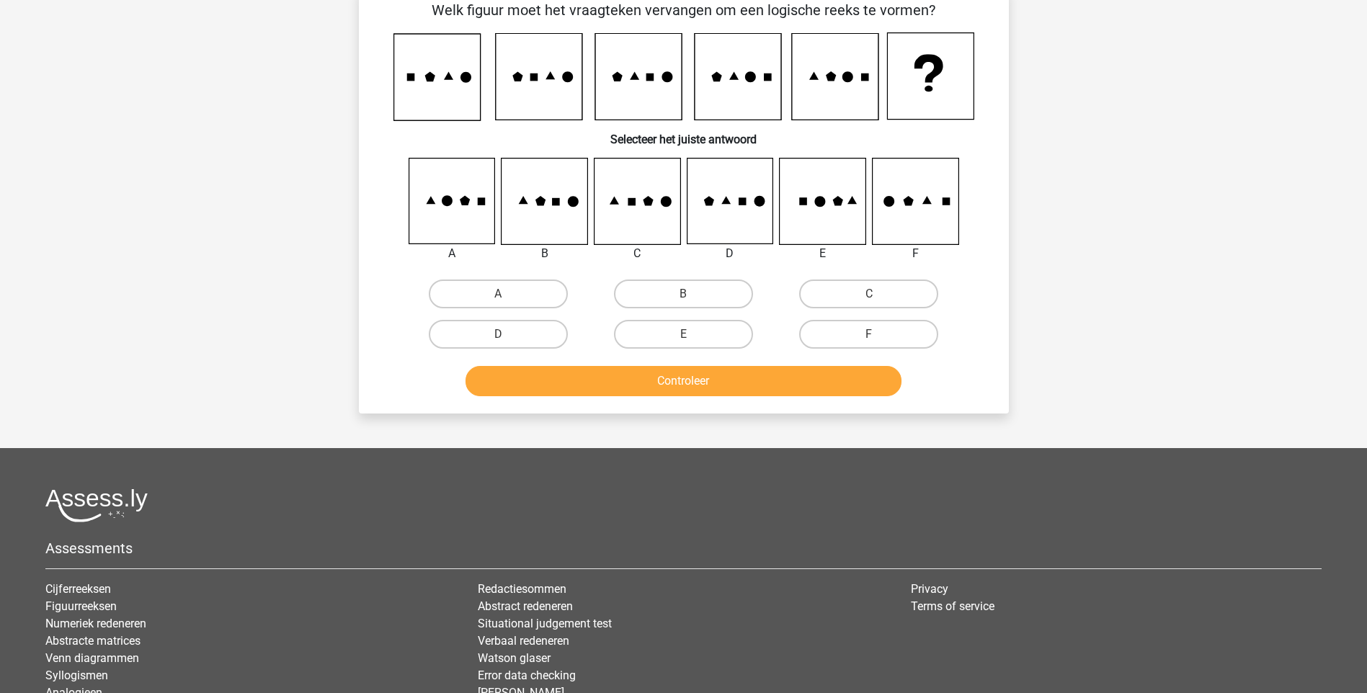
scroll to position [72, 0]
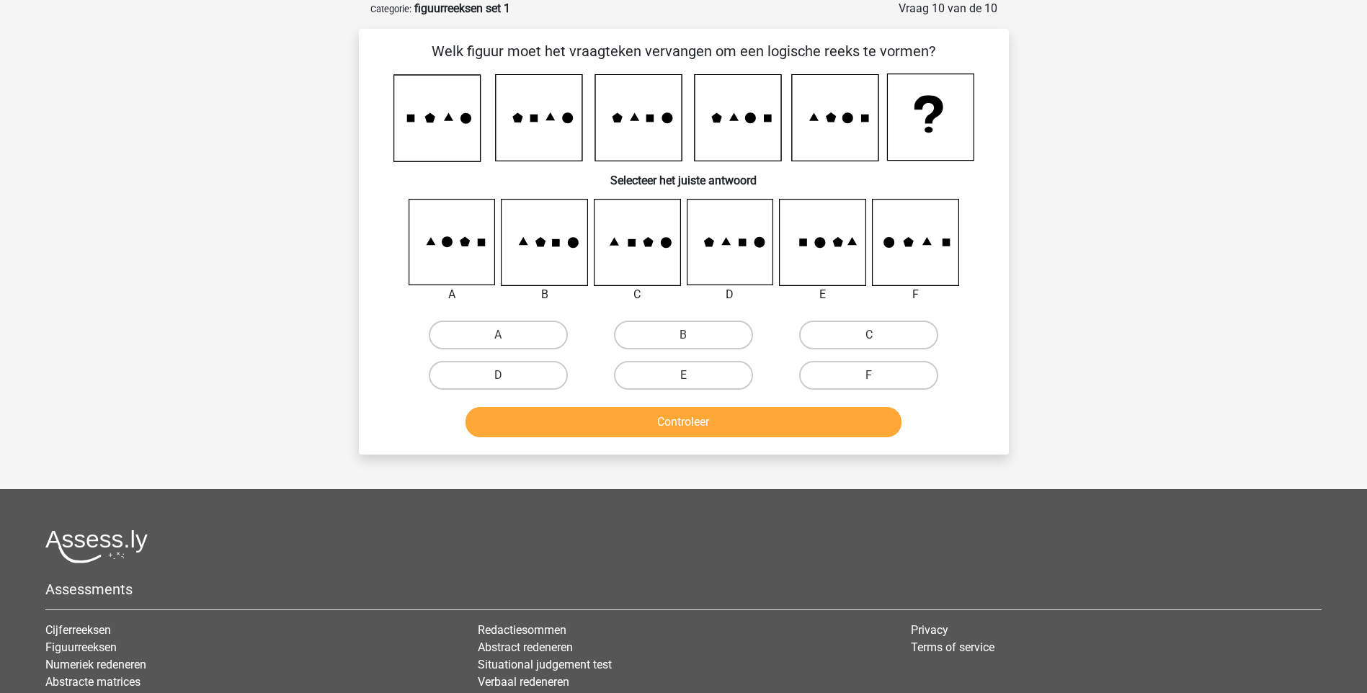
drag, startPoint x: 1368, startPoint y: 357, endPoint x: 1380, endPoint y: 434, distance: 78.7
click at [1366, 434] on html "Registreer Nederlands English" at bounding box center [683, 399] width 1367 height 942
drag, startPoint x: 1380, startPoint y: 434, endPoint x: 1365, endPoint y: 446, distance: 19.0
click at [1365, 446] on div "Registreer Nederlands English" at bounding box center [683, 399] width 1367 height 942
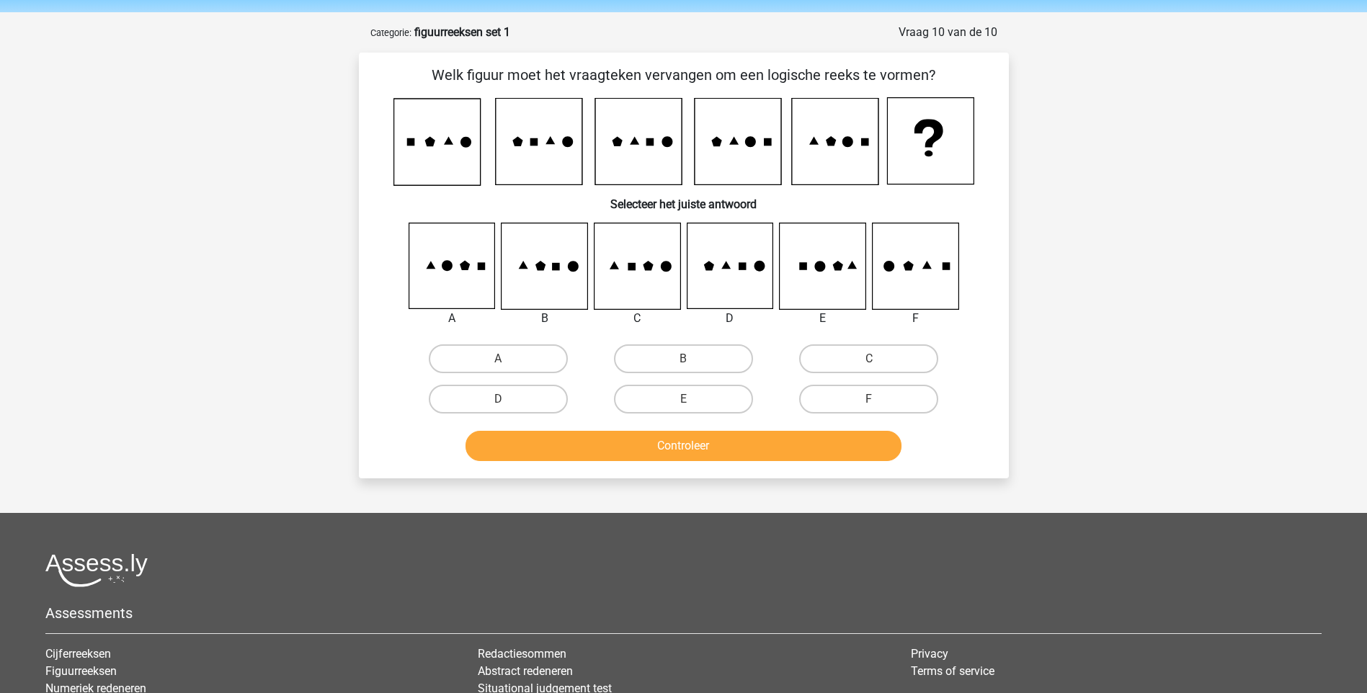
scroll to position [0, 0]
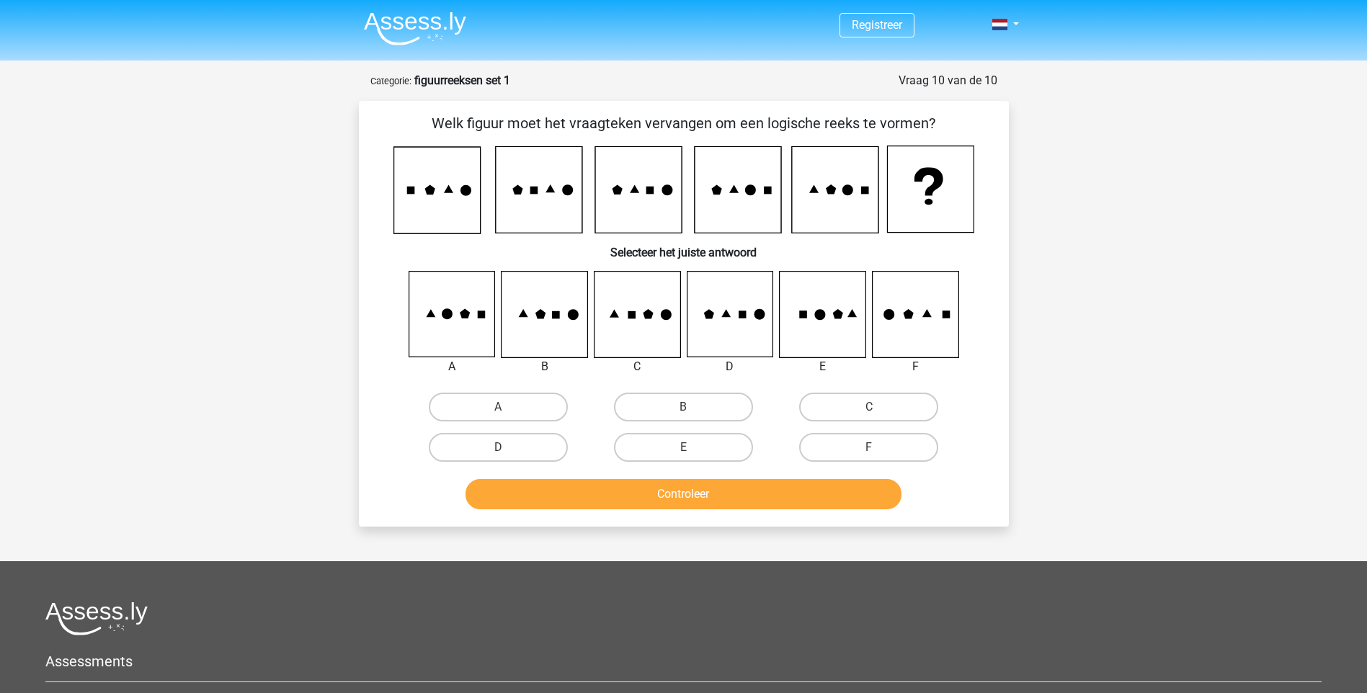
drag, startPoint x: 718, startPoint y: 448, endPoint x: 764, endPoint y: 452, distance: 45.6
click at [723, 446] on label "E" at bounding box center [683, 447] width 139 height 29
click at [692, 447] on input "E" at bounding box center [687, 451] width 9 height 9
radio input "true"
drag, startPoint x: 753, startPoint y: 470, endPoint x: 753, endPoint y: 491, distance: 20.2
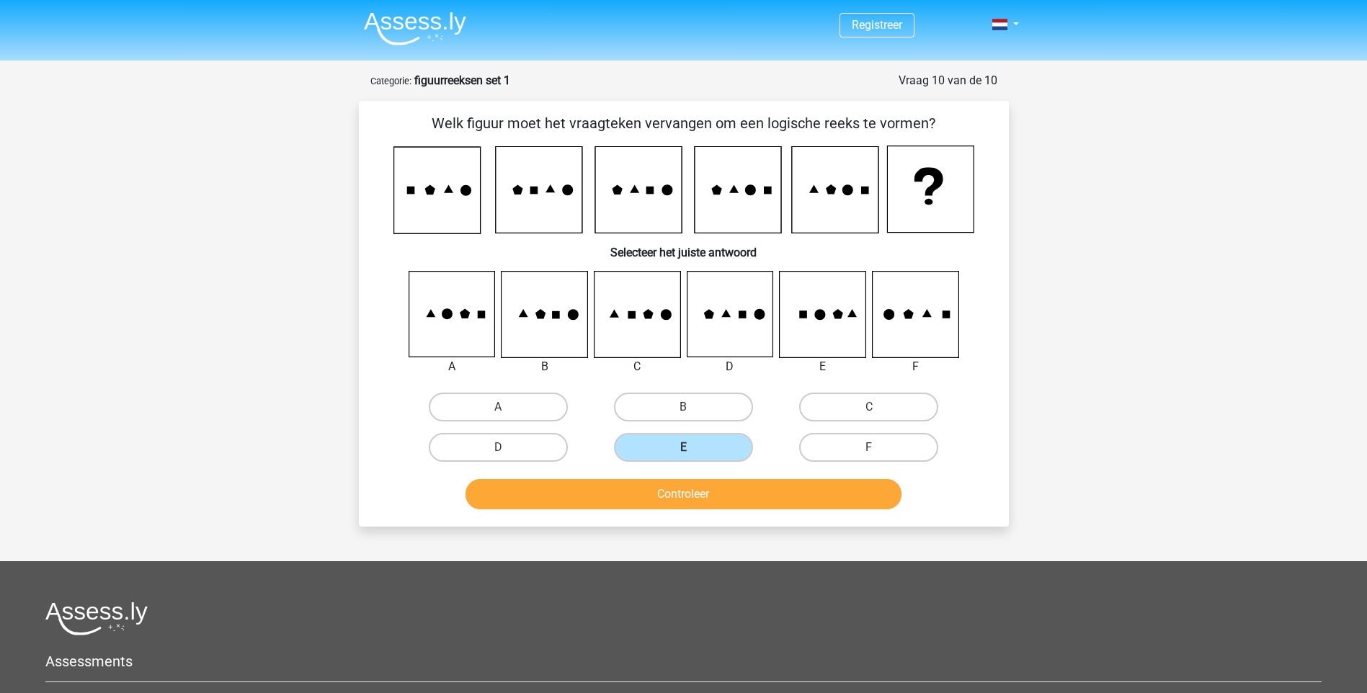
click at [753, 471] on div "Controleer" at bounding box center [684, 492] width 604 height 48
click at [752, 494] on button "Controleer" at bounding box center [683, 494] width 436 height 30
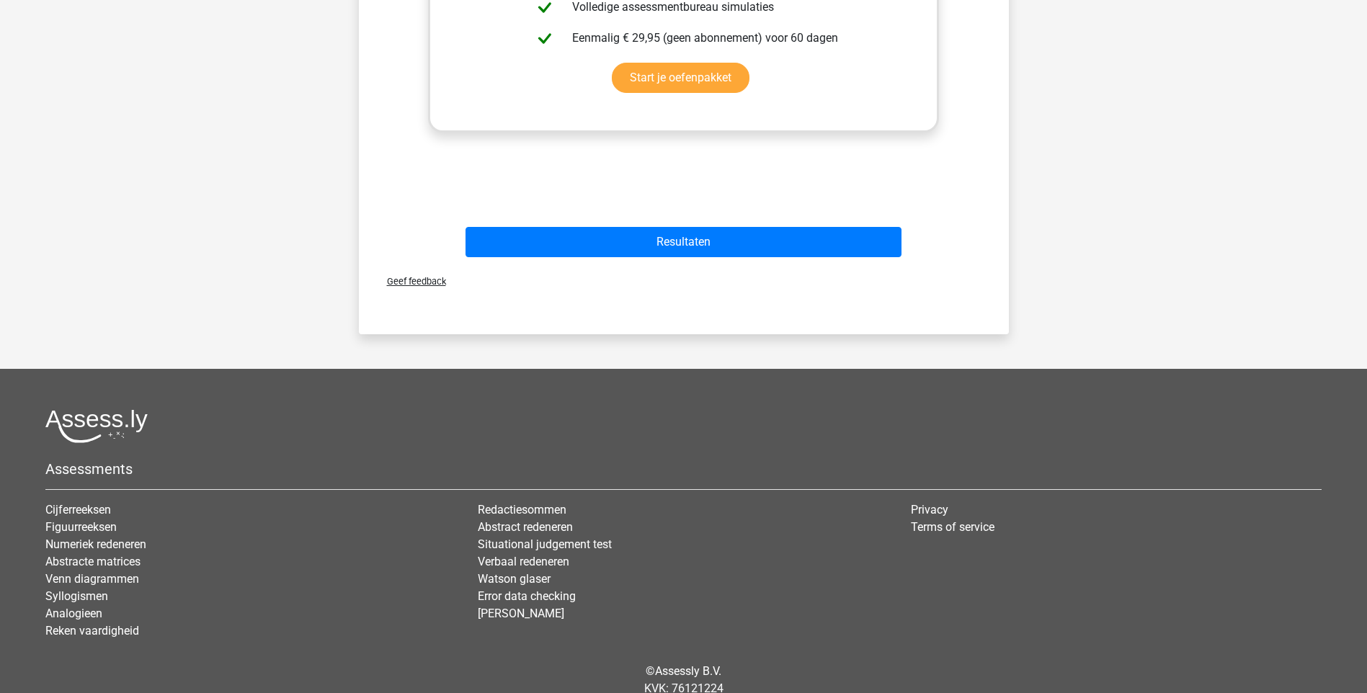
scroll to position [772, 0]
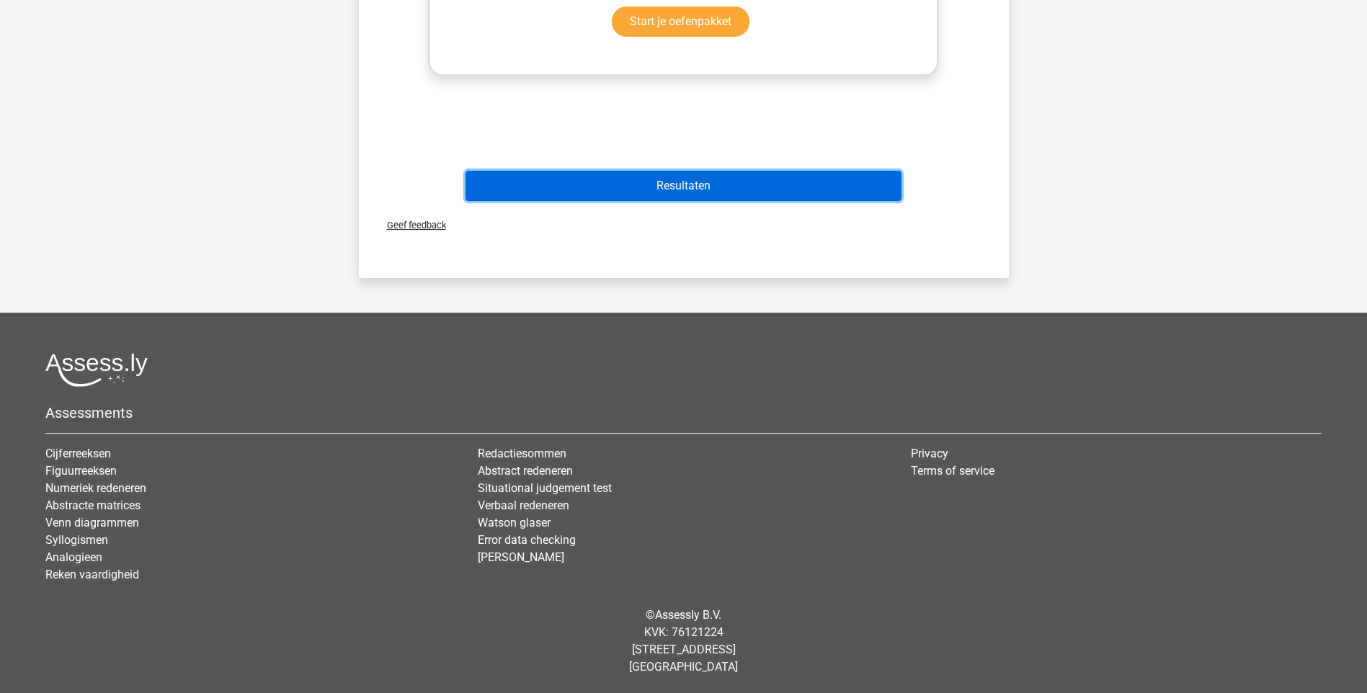
click at [732, 193] on button "Resultaten" at bounding box center [683, 186] width 436 height 30
